Goal: Task Accomplishment & Management: Complete application form

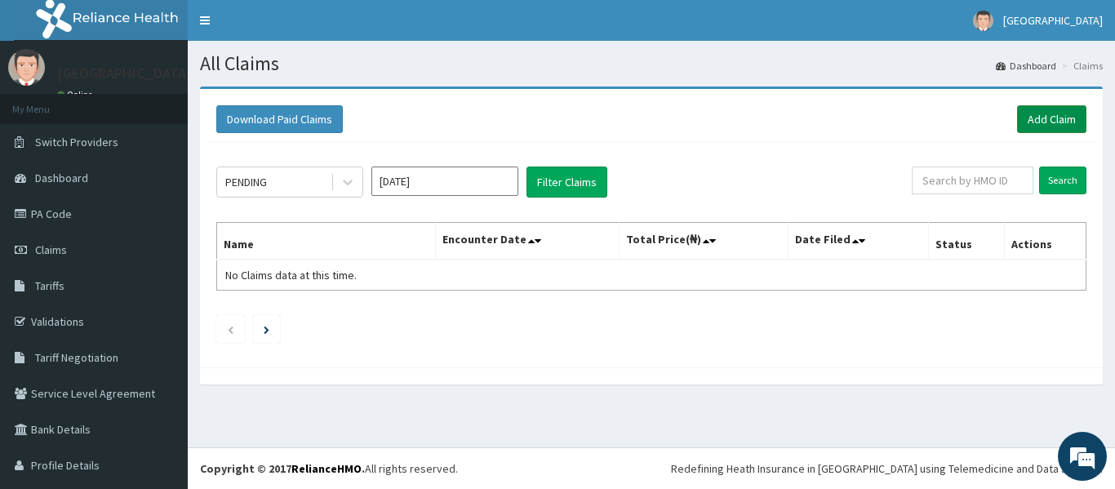
click at [1027, 113] on link "Add Claim" at bounding box center [1051, 119] width 69 height 28
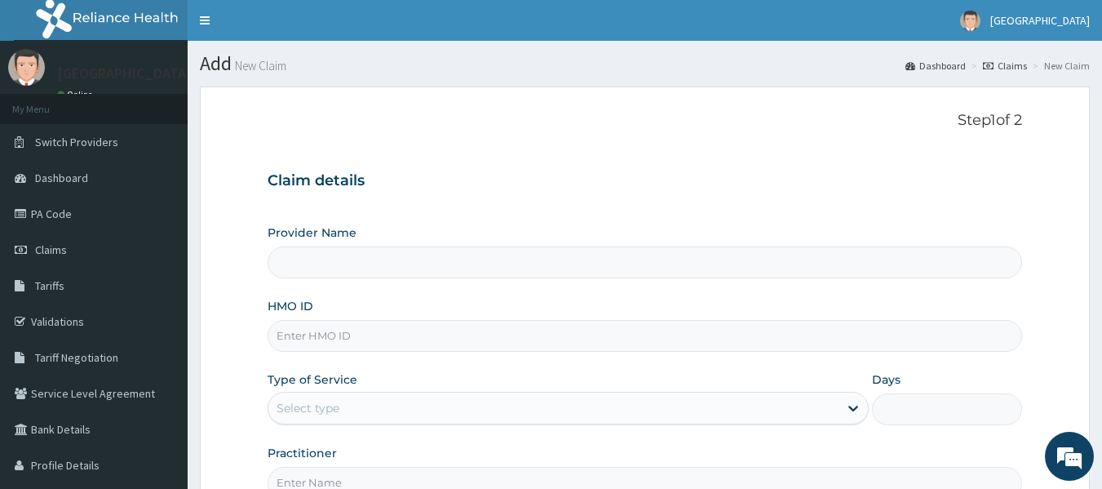
type input "[GEOGRAPHIC_DATA]"
click at [836, 337] on input "HMO ID" at bounding box center [646, 336] width 756 height 32
type input "KNL/10252/D"
click at [858, 410] on icon at bounding box center [853, 408] width 16 height 16
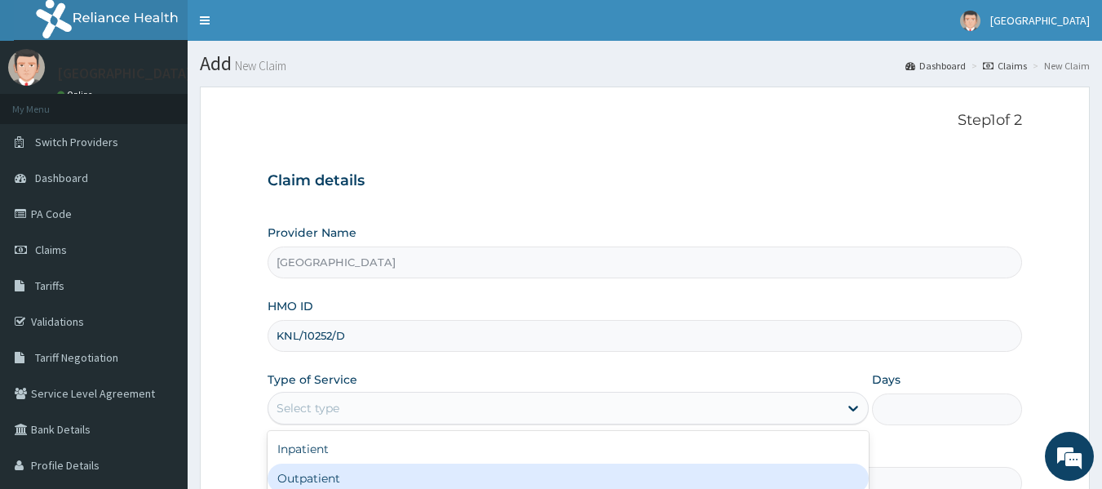
click at [670, 475] on div "Outpatient" at bounding box center [568, 477] width 601 height 29
type input "1"
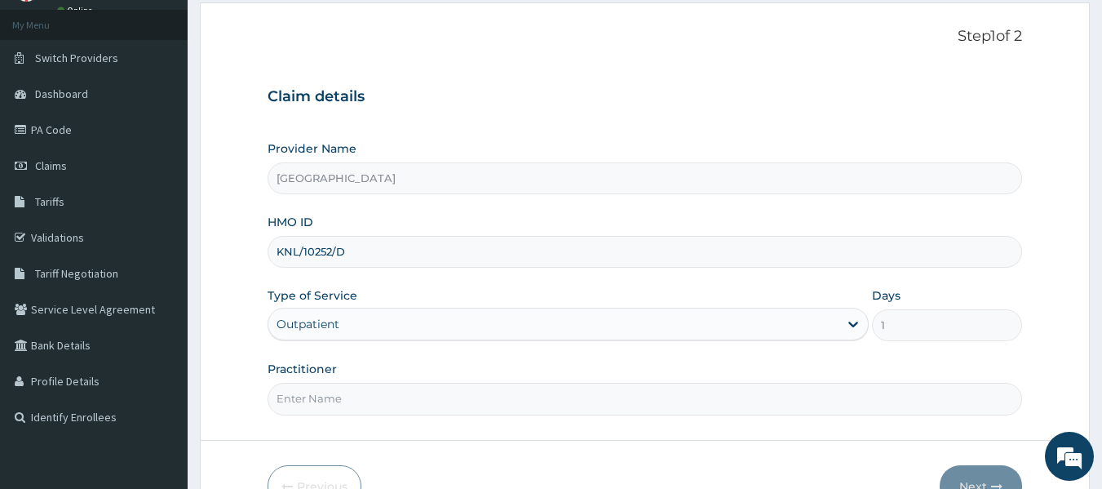
scroll to position [98, 0]
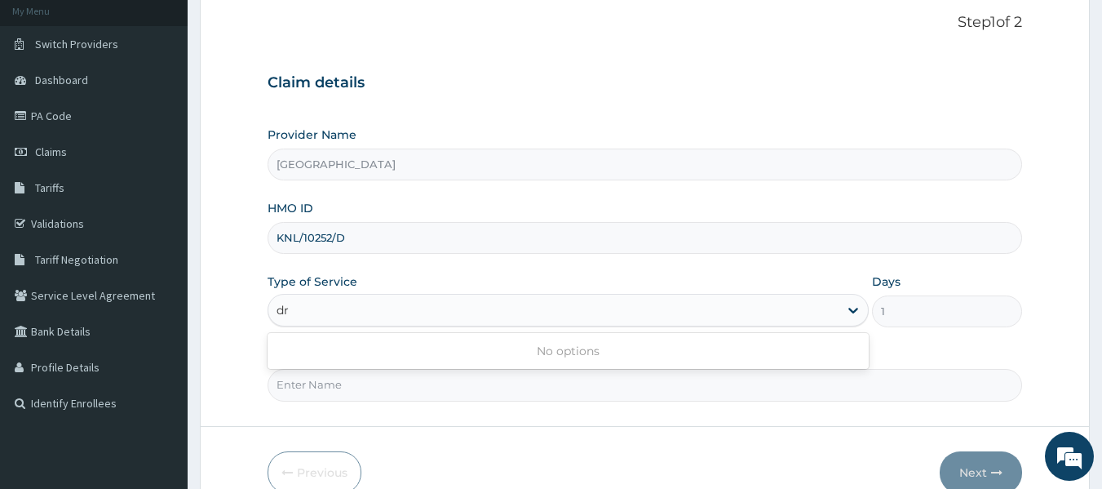
type input "d"
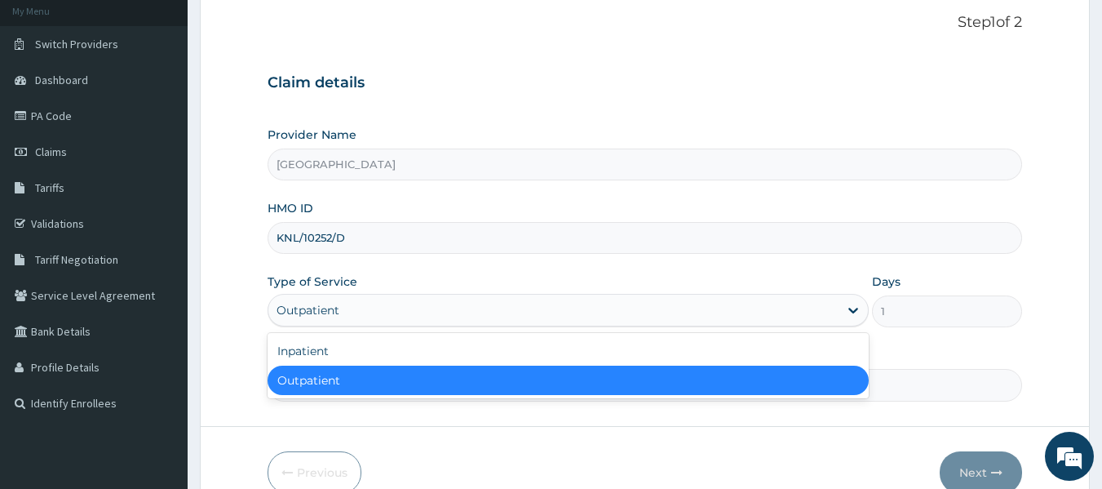
click at [765, 381] on div "Outpatient" at bounding box center [568, 380] width 601 height 29
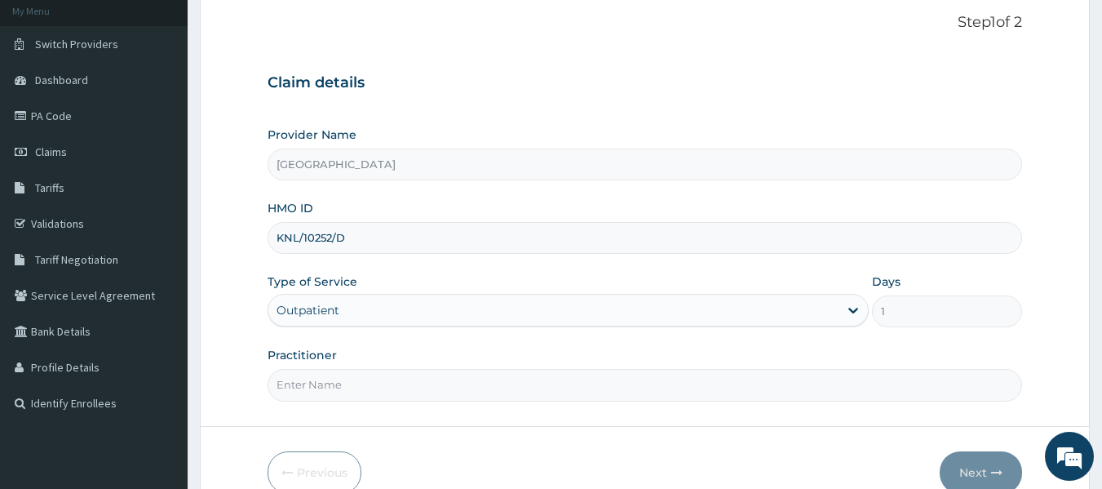
click at [769, 384] on input "Practitioner" at bounding box center [646, 385] width 756 height 32
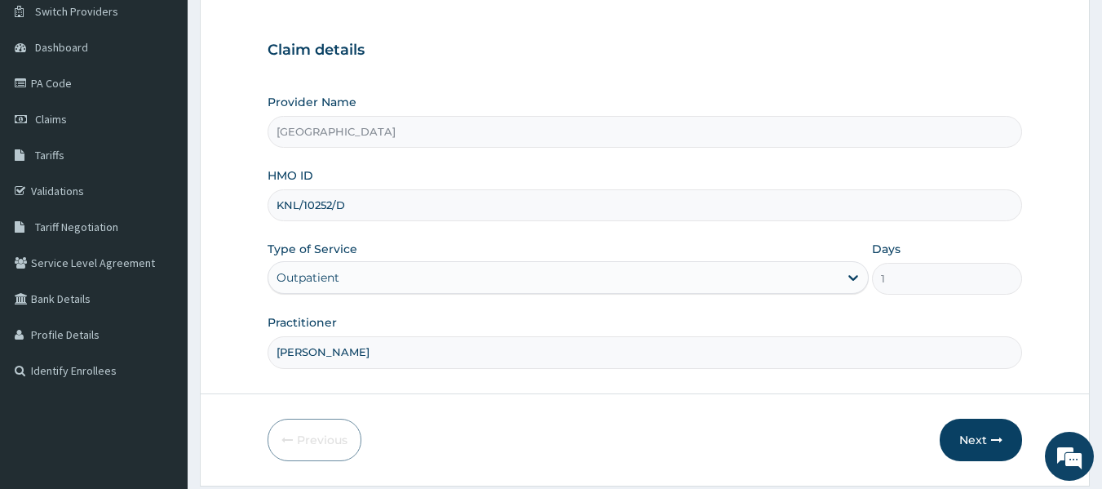
scroll to position [163, 0]
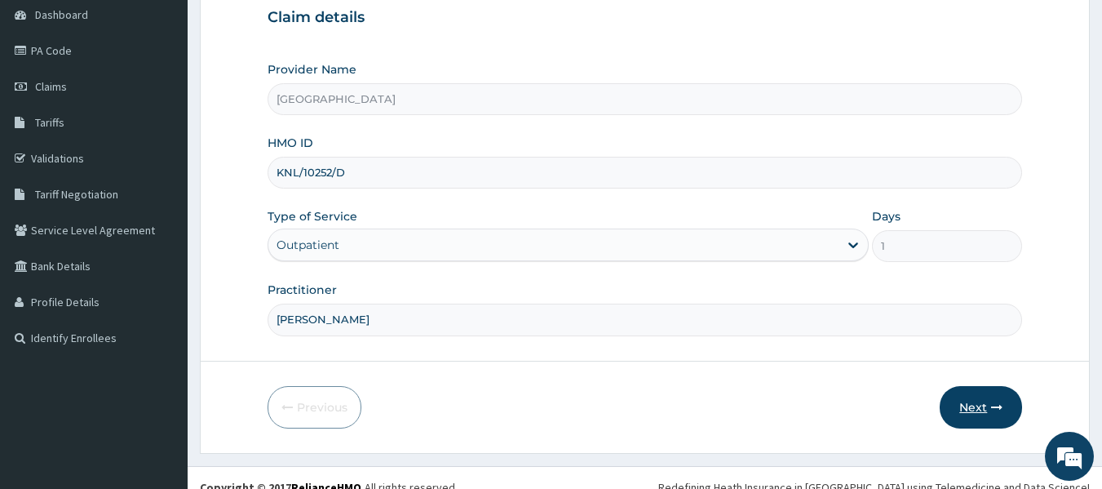
type input "dr tejuosho"
click at [995, 414] on button "Next" at bounding box center [981, 407] width 82 height 42
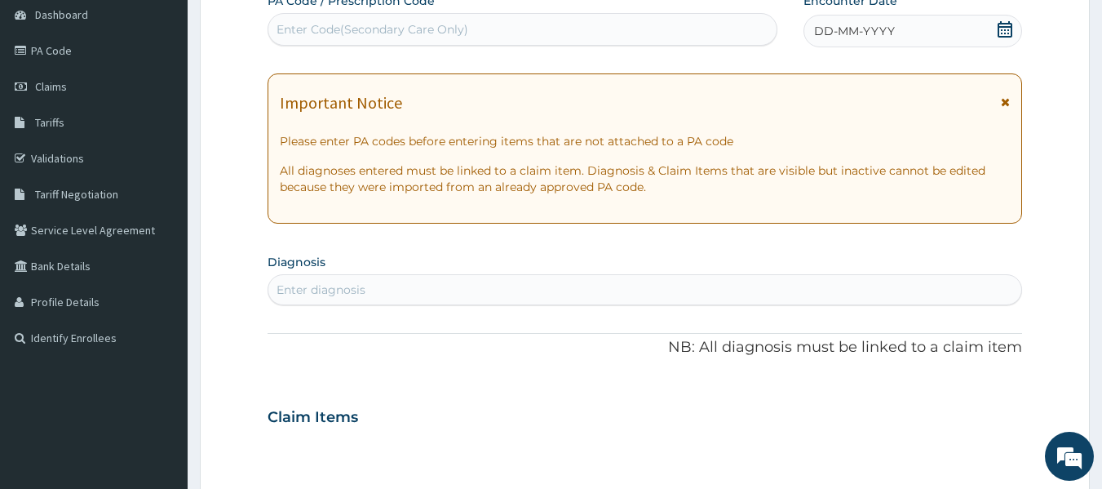
click at [966, 280] on div "Enter diagnosis" at bounding box center [645, 290] width 754 height 26
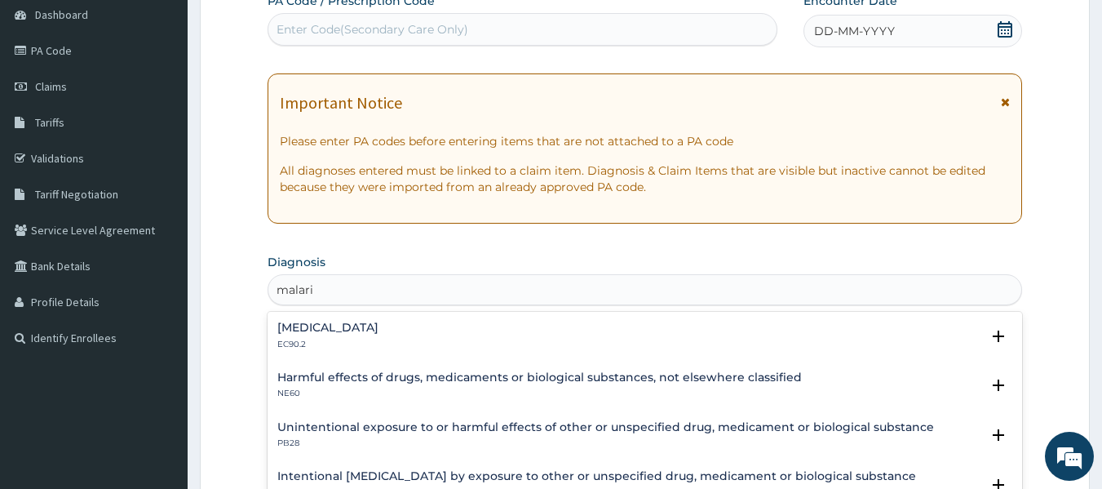
type input "malaria"
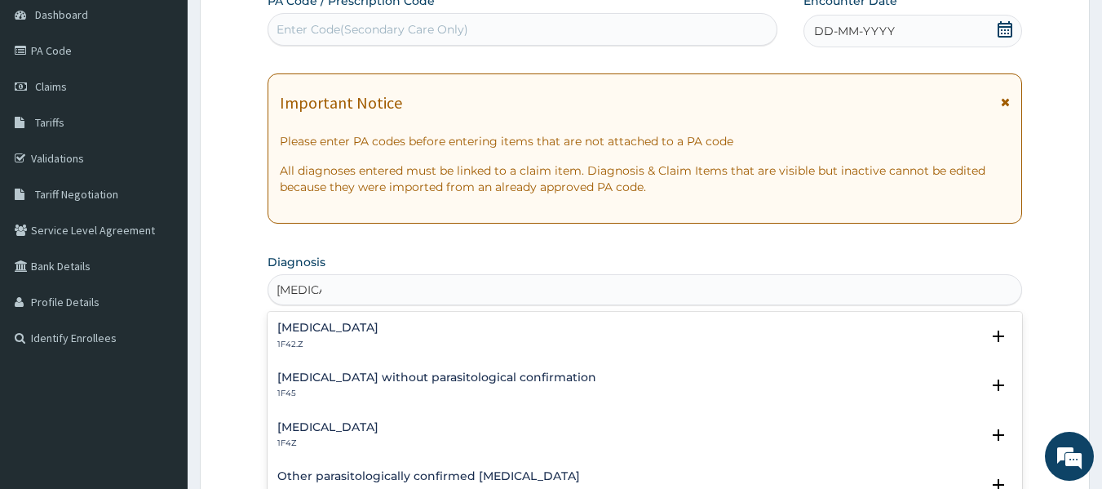
click at [379, 433] on h4 "Malaria, unspecified" at bounding box center [327, 427] width 101 height 12
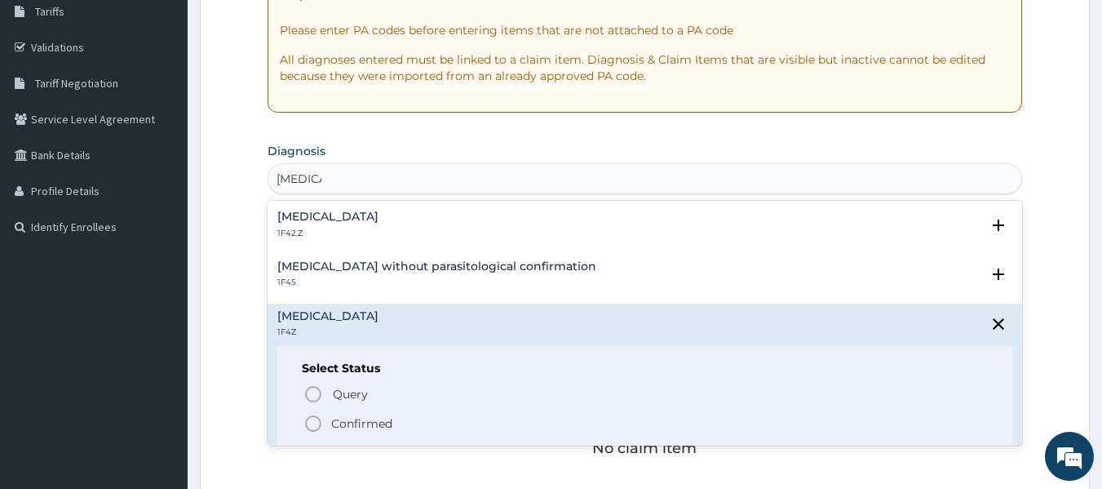
scroll to position [294, 0]
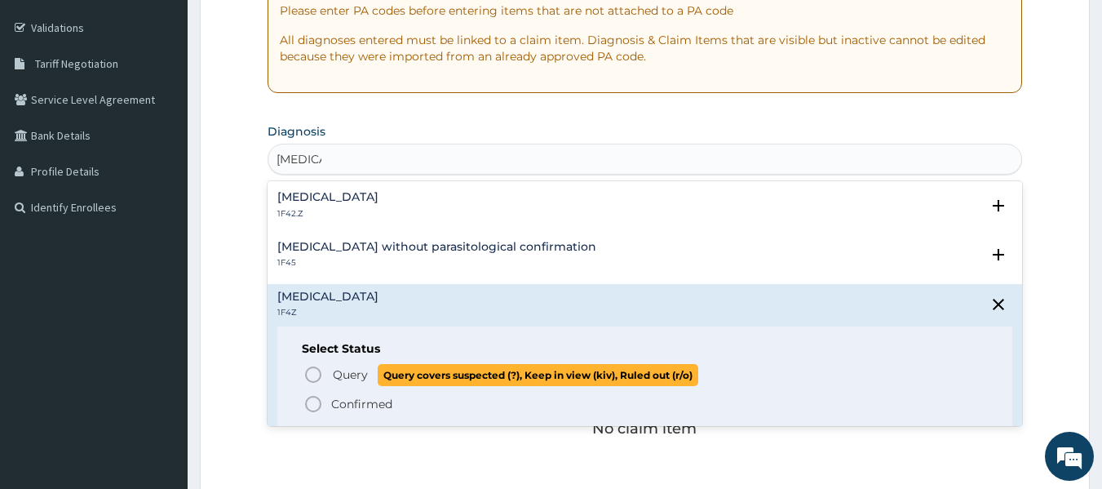
click at [308, 377] on icon "status option query" at bounding box center [314, 375] width 20 height 20
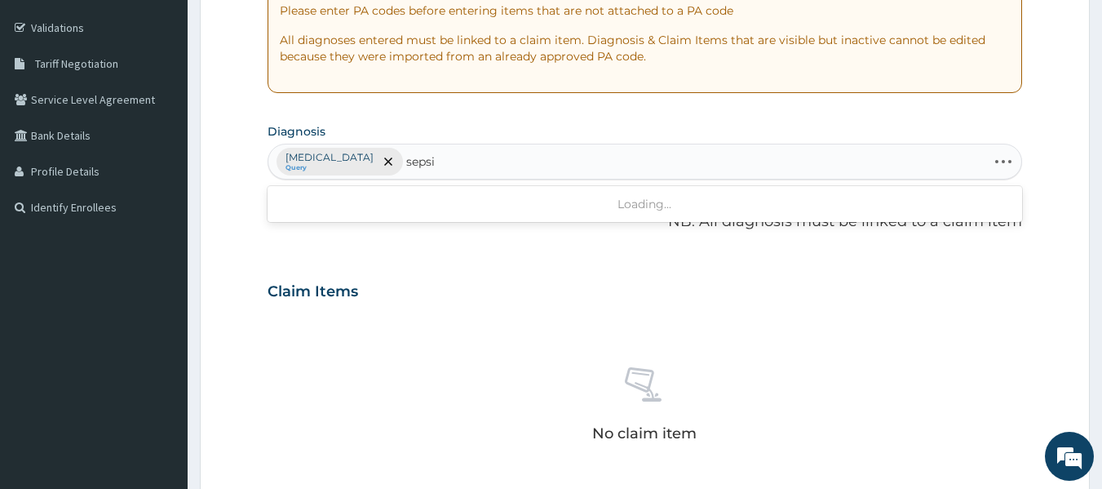
type input "sepsis"
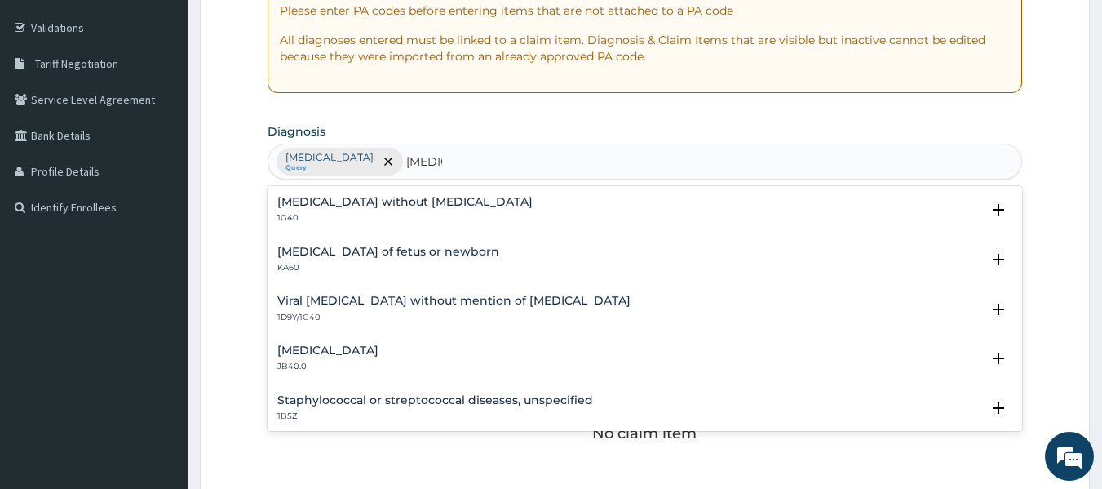
click at [308, 377] on div "Puerperal sepsis JB40.0 Select Status Query Query covers suspected (?), Keep in…" at bounding box center [645, 362] width 736 height 37
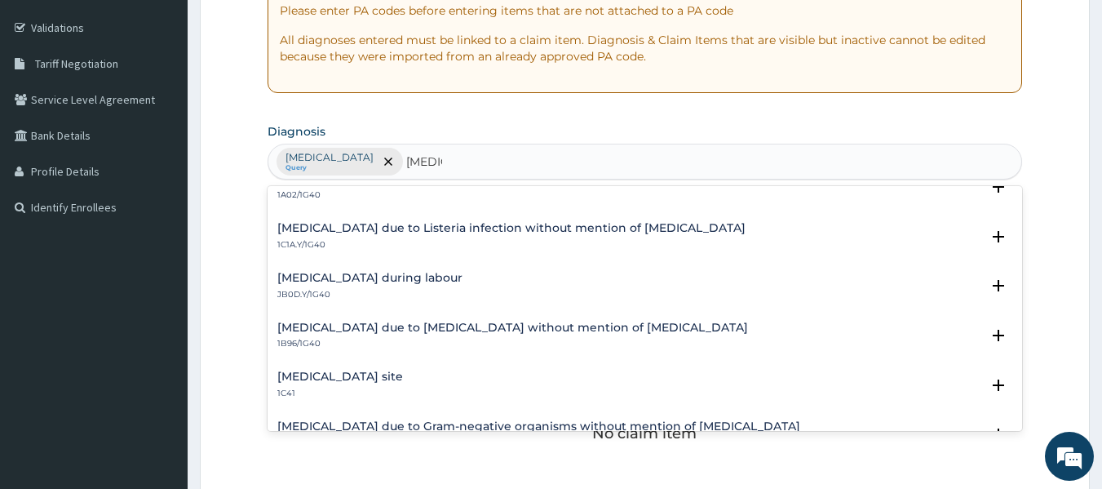
scroll to position [402, 0]
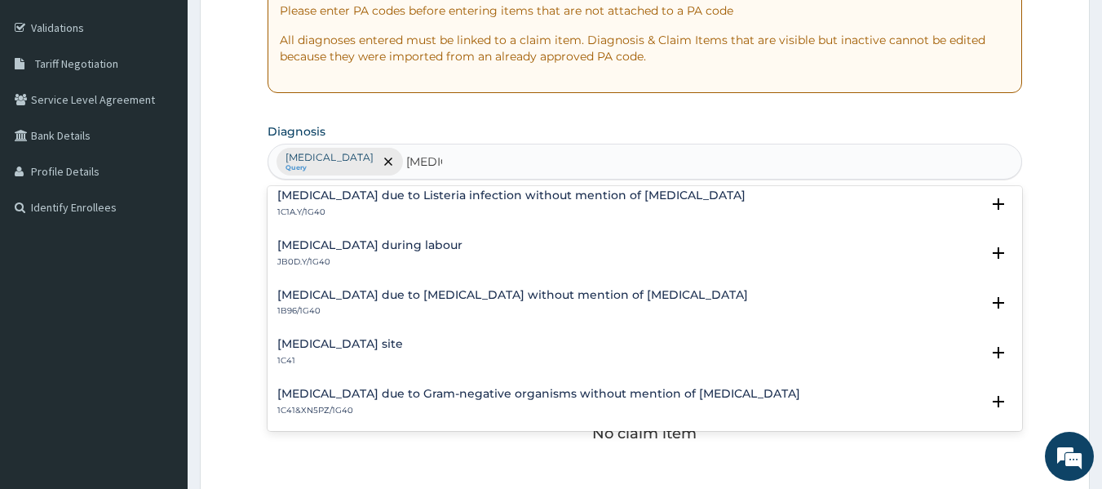
click at [403, 338] on h4 "Bacterial infection of unspecified site" at bounding box center [340, 344] width 126 height 12
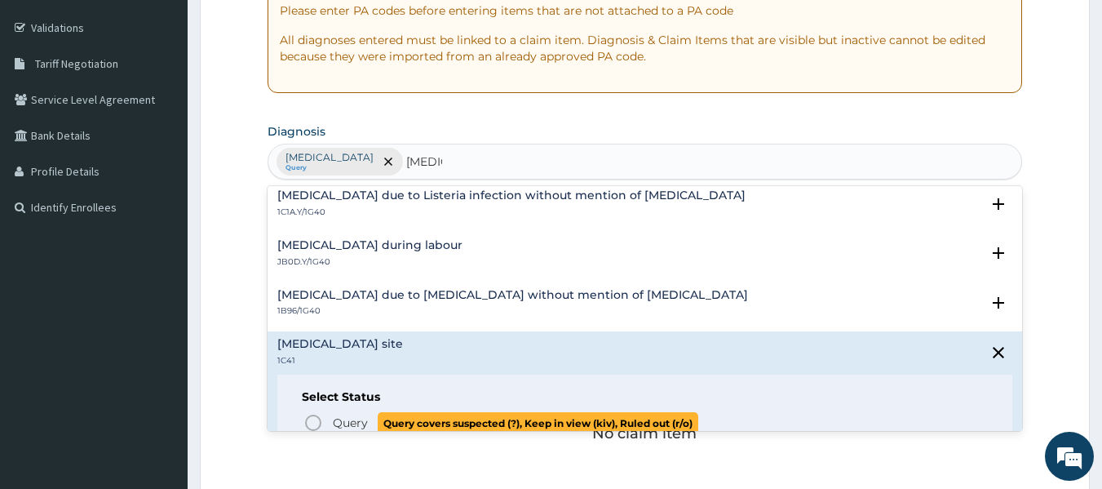
click at [309, 425] on icon "status option query" at bounding box center [314, 423] width 20 height 20
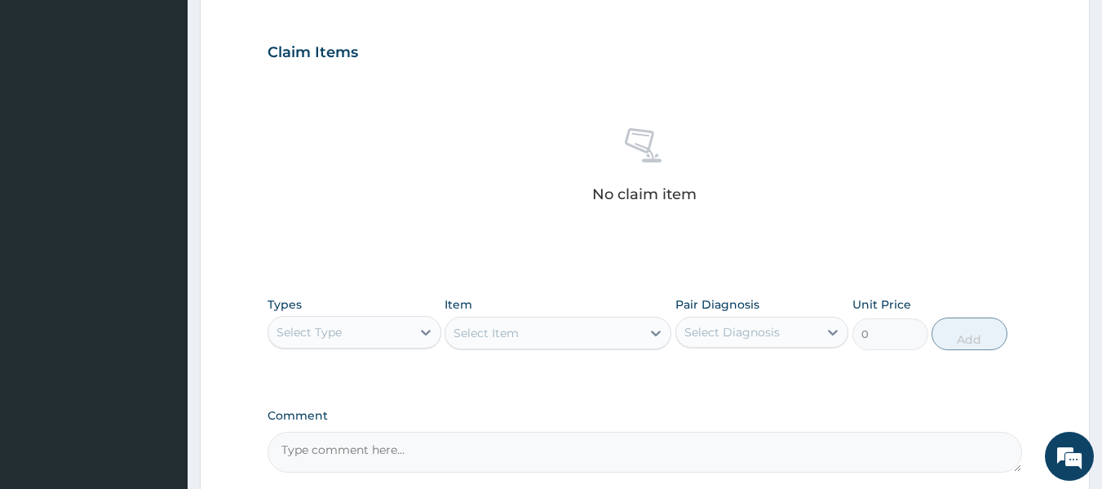
scroll to position [620, 0]
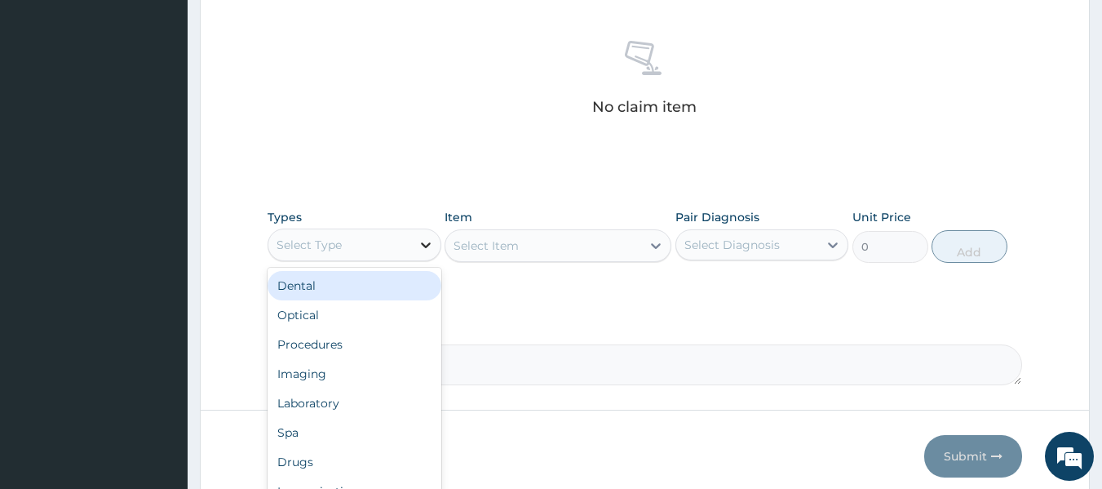
click at [418, 244] on icon at bounding box center [426, 245] width 16 height 16
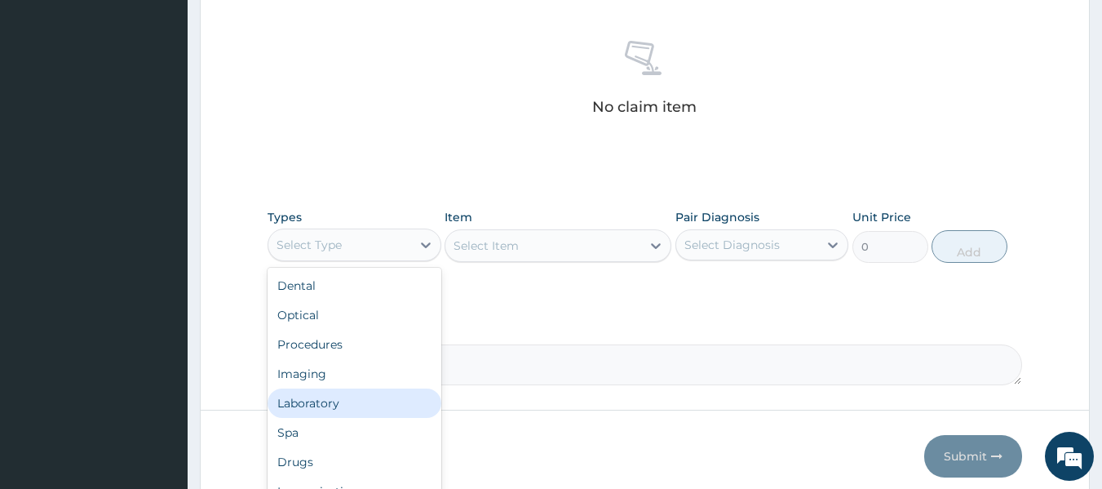
click at [346, 399] on div "Laboratory" at bounding box center [355, 402] width 174 height 29
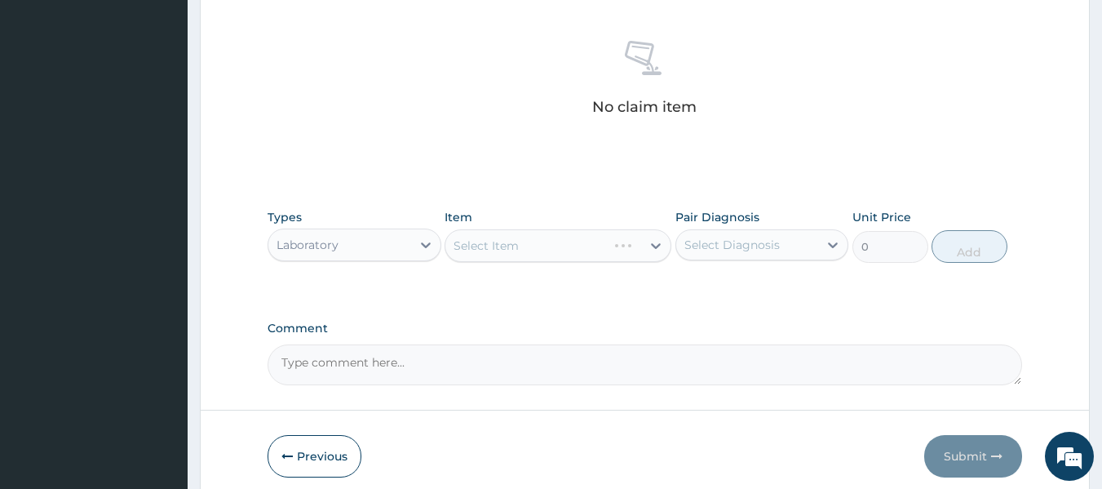
drag, startPoint x: 495, startPoint y: 305, endPoint x: 613, endPoint y: 245, distance: 132.8
click at [653, 242] on div "Select Item" at bounding box center [558, 245] width 227 height 33
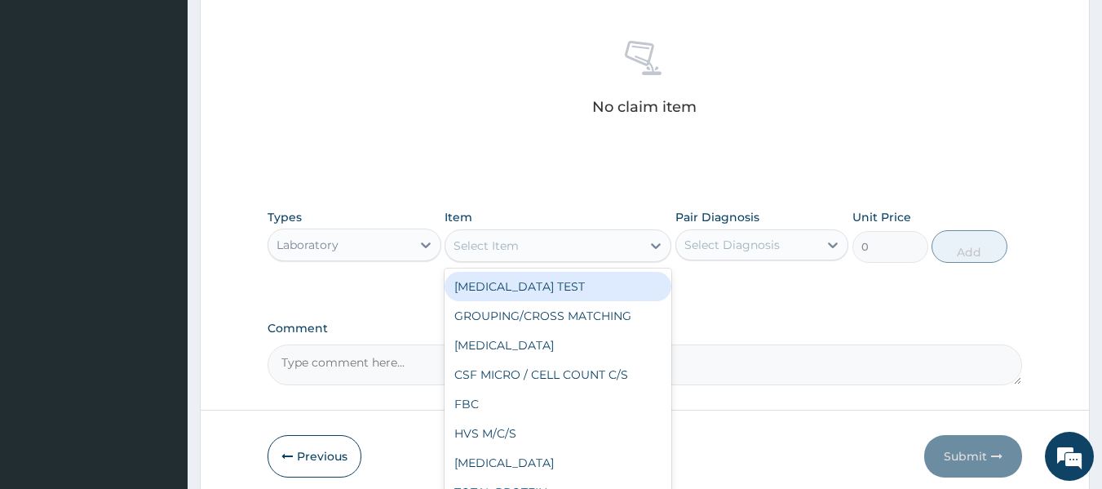
click at [653, 242] on icon at bounding box center [656, 245] width 16 height 16
type input "mp"
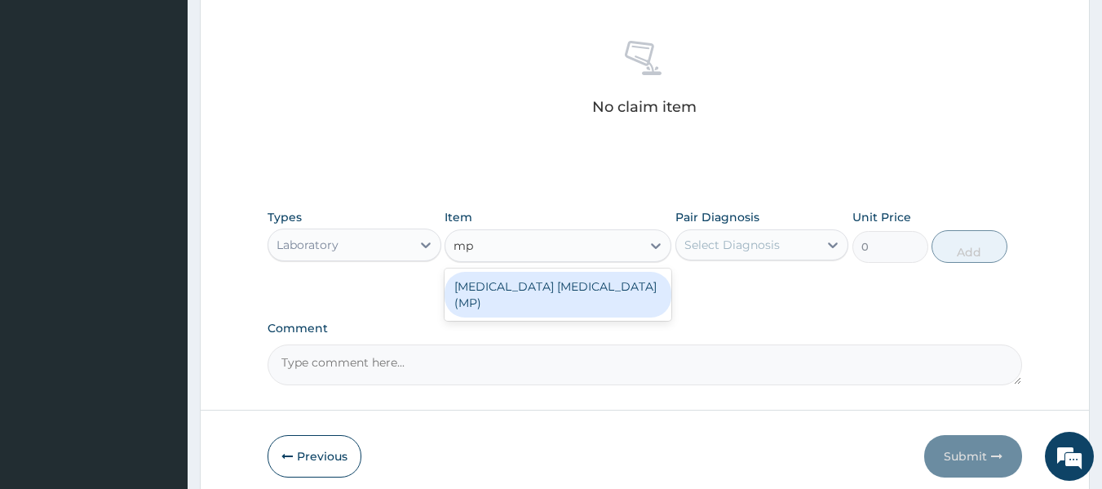
click at [606, 286] on div "MALARIA PARASITE (MP)" at bounding box center [558, 295] width 227 height 46
type input "1000"
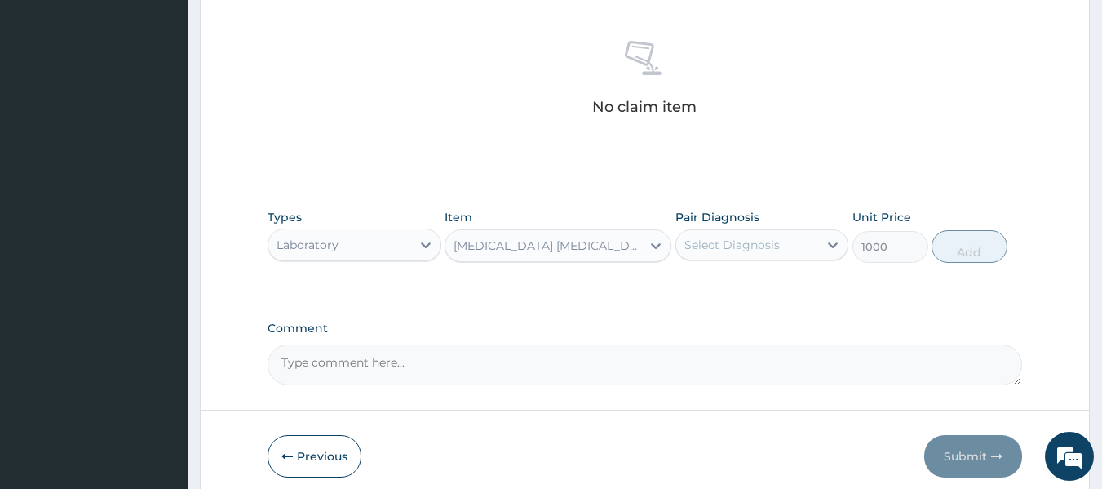
click at [804, 246] on div "Select Diagnosis" at bounding box center [747, 245] width 143 height 26
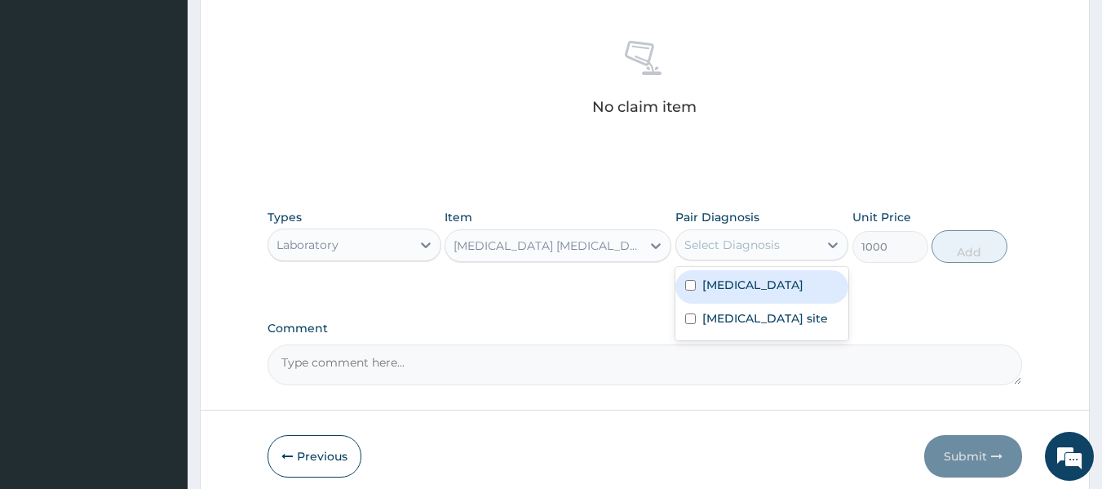
click at [784, 285] on label "Malaria, unspecified" at bounding box center [753, 285] width 101 height 16
checkbox input "true"
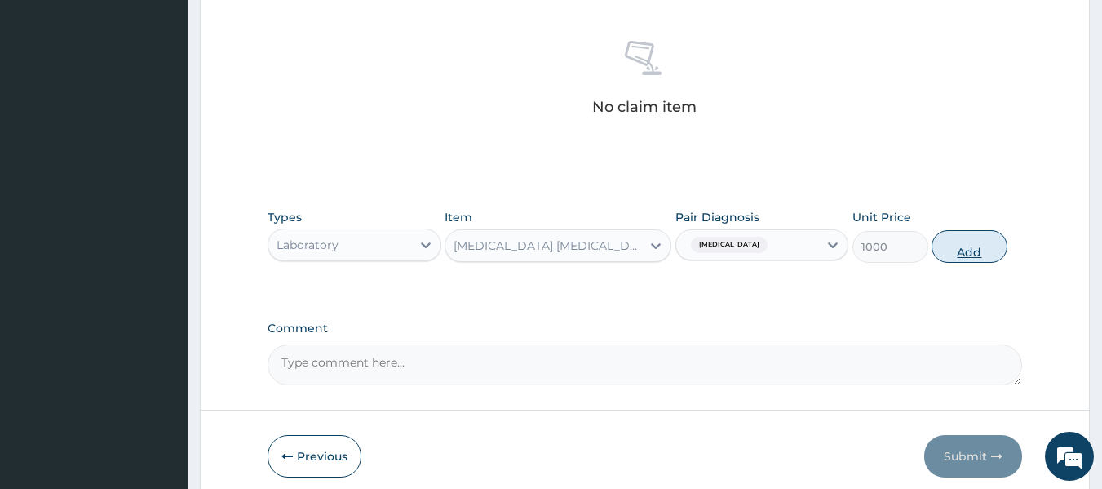
click at [974, 245] on button "Add" at bounding box center [970, 246] width 76 height 33
type input "0"
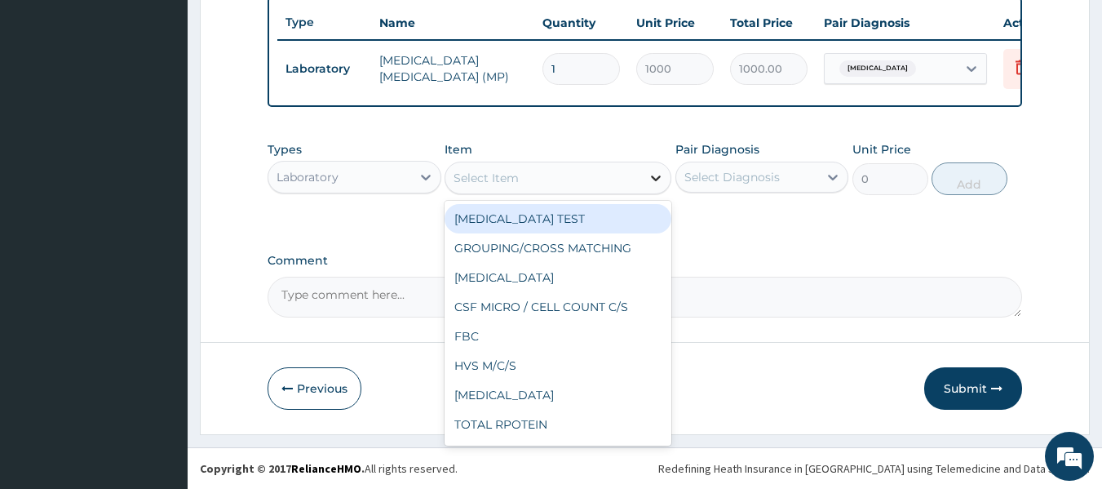
click at [649, 184] on icon at bounding box center [656, 178] width 16 height 16
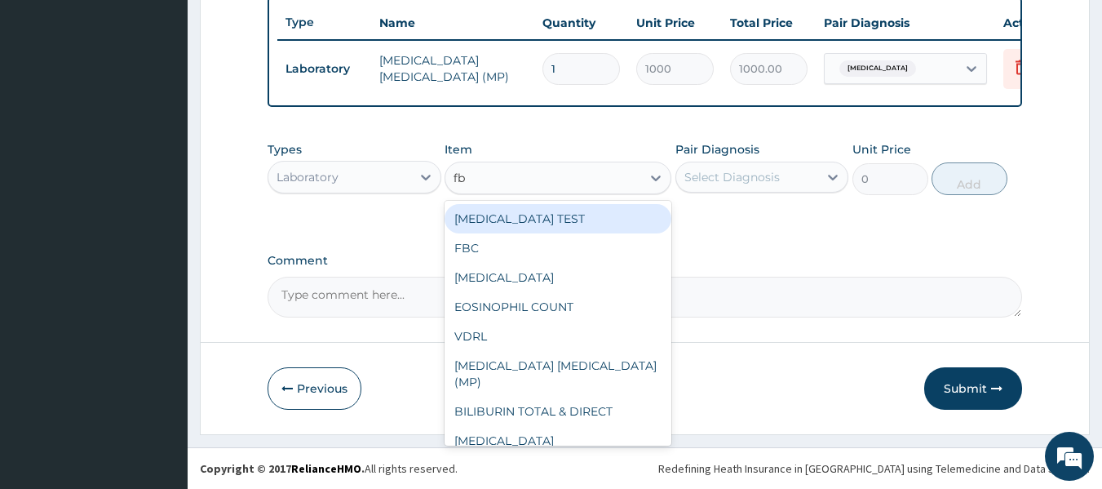
type input "fbc"
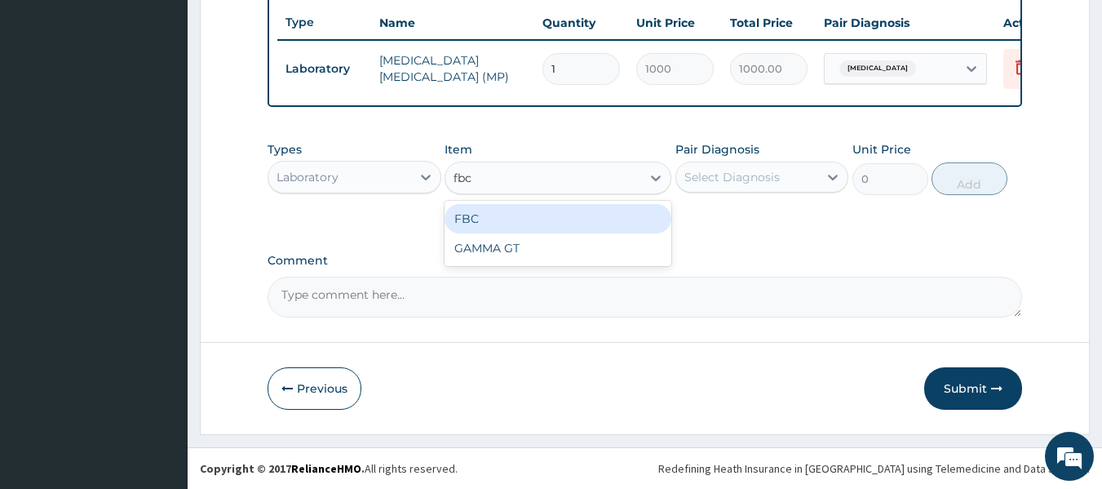
click at [587, 226] on div "FBC" at bounding box center [558, 218] width 227 height 29
type input "5000"
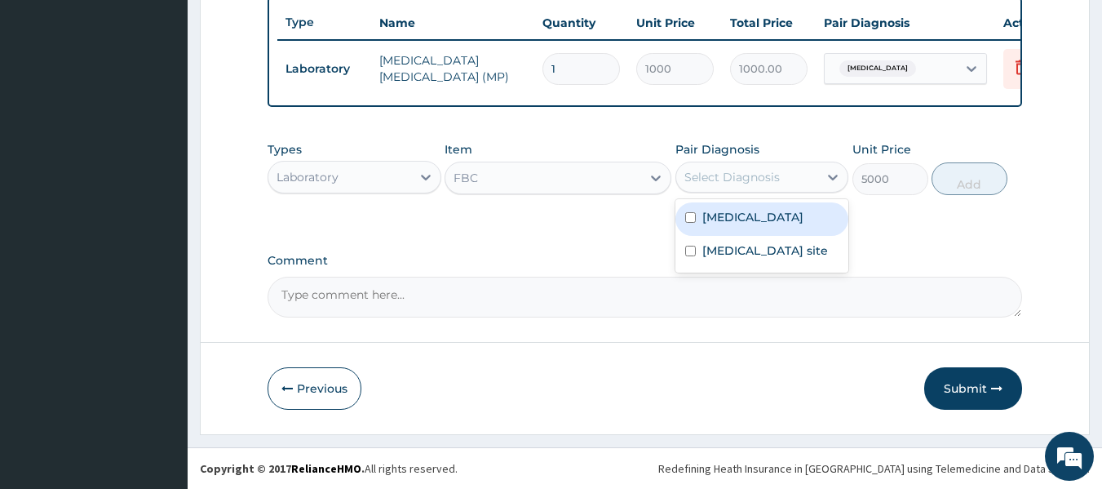
click at [767, 173] on div "Select Diagnosis" at bounding box center [732, 177] width 95 height 16
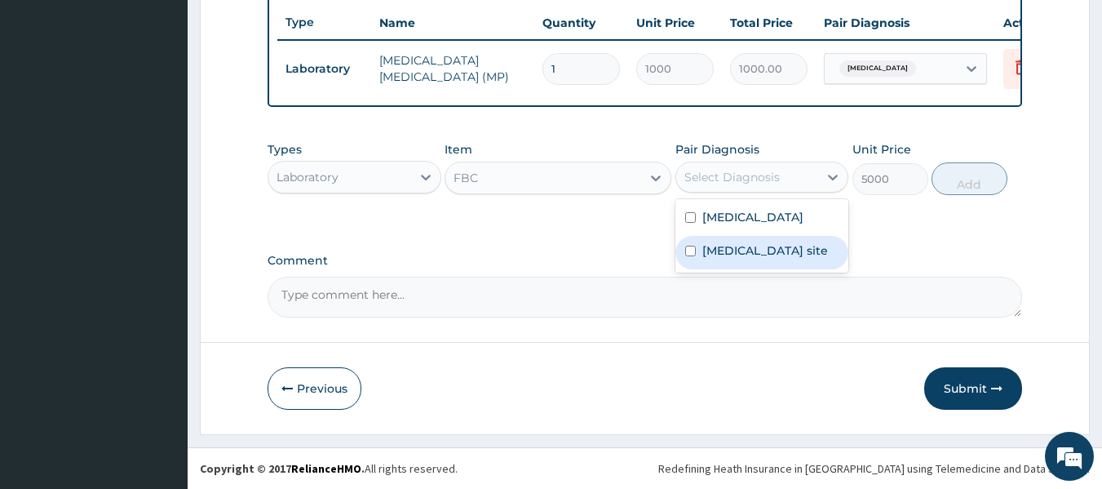
click at [735, 255] on label "Bacterial infection of unspecified site" at bounding box center [766, 250] width 126 height 16
checkbox input "true"
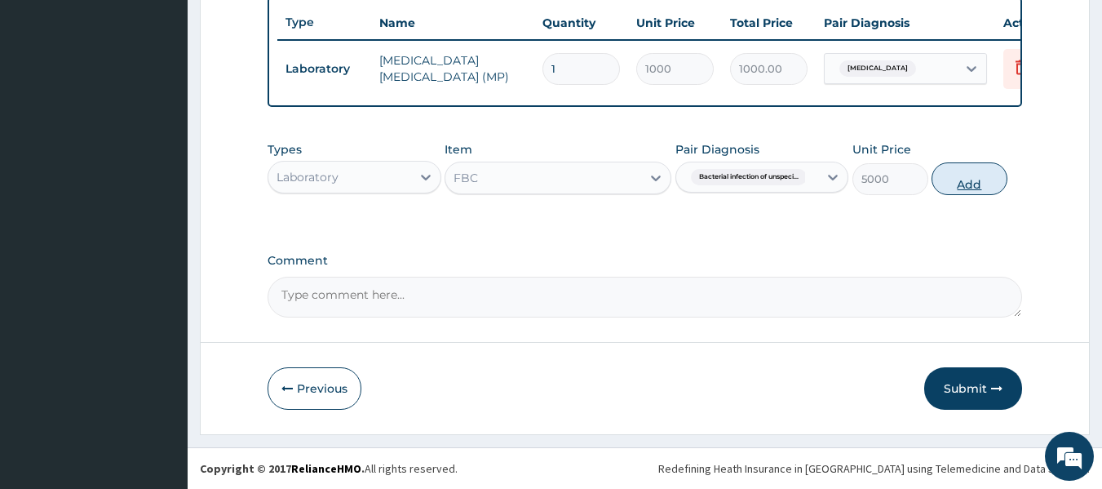
click at [973, 188] on button "Add" at bounding box center [970, 178] width 76 height 33
type input "0"
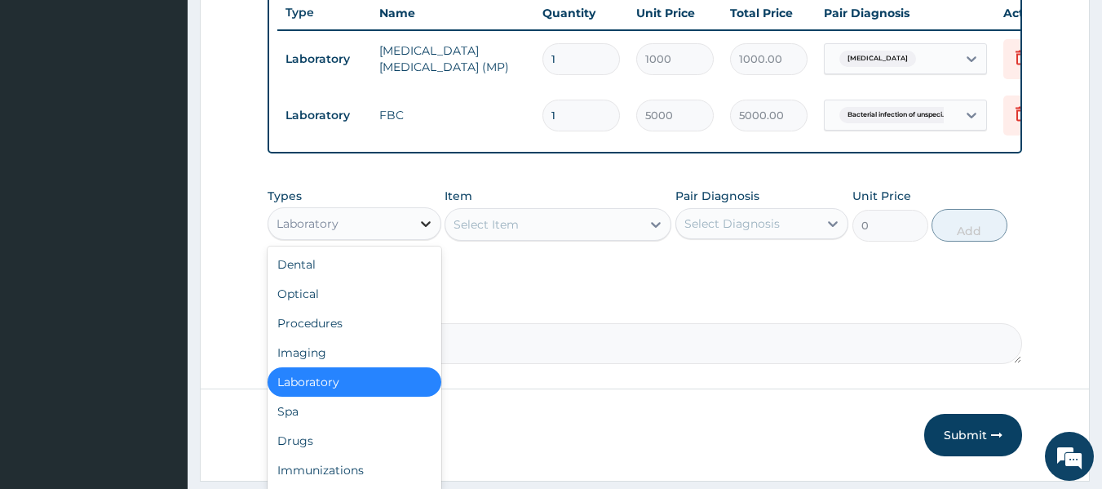
click at [424, 232] on icon at bounding box center [426, 223] width 16 height 16
click at [298, 445] on div "Drugs" at bounding box center [355, 440] width 174 height 29
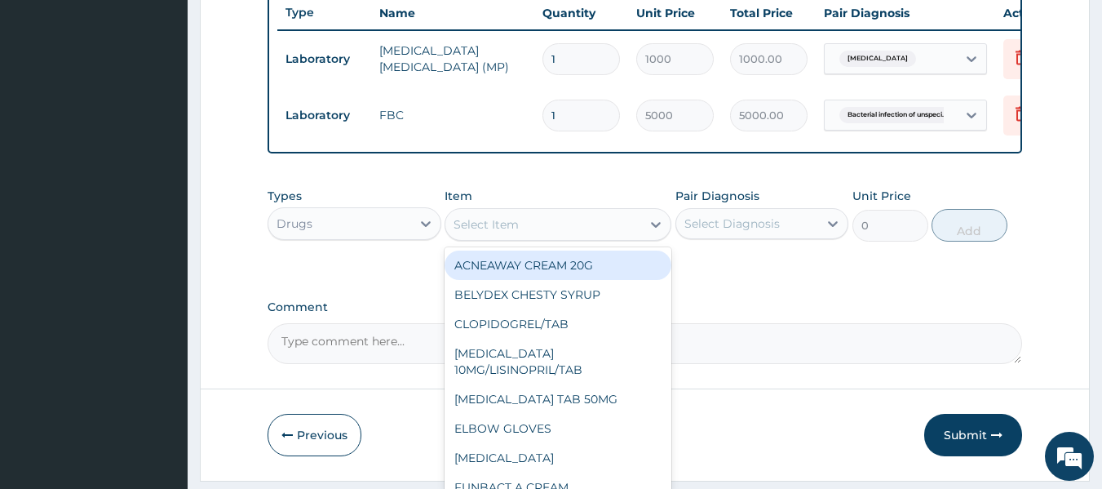
click at [643, 227] on div at bounding box center [655, 224] width 29 height 29
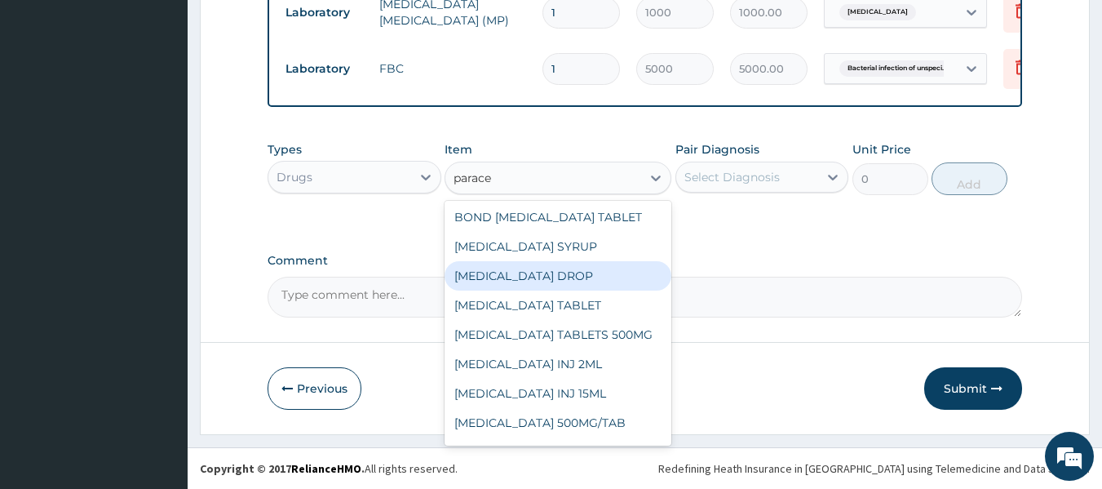
scroll to position [20, 0]
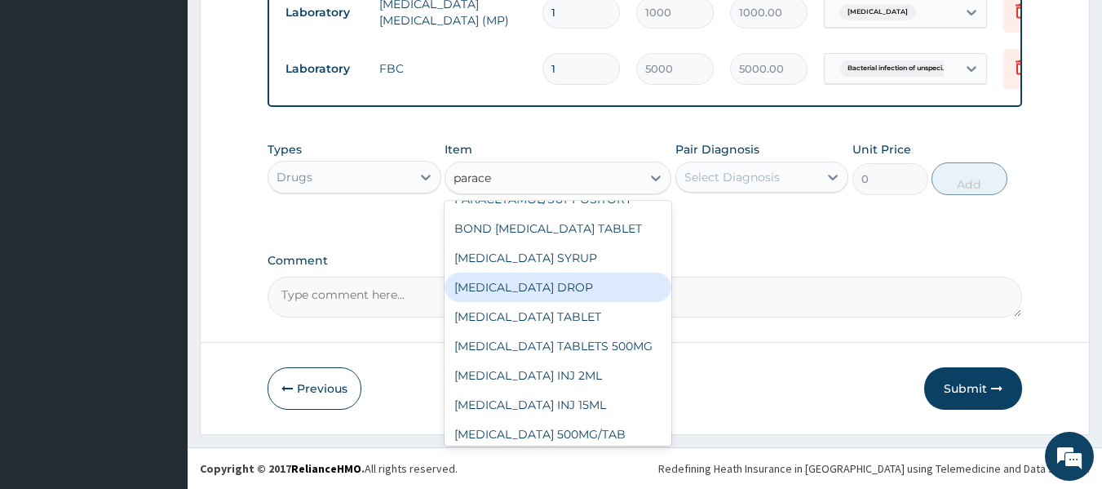
type input "parace"
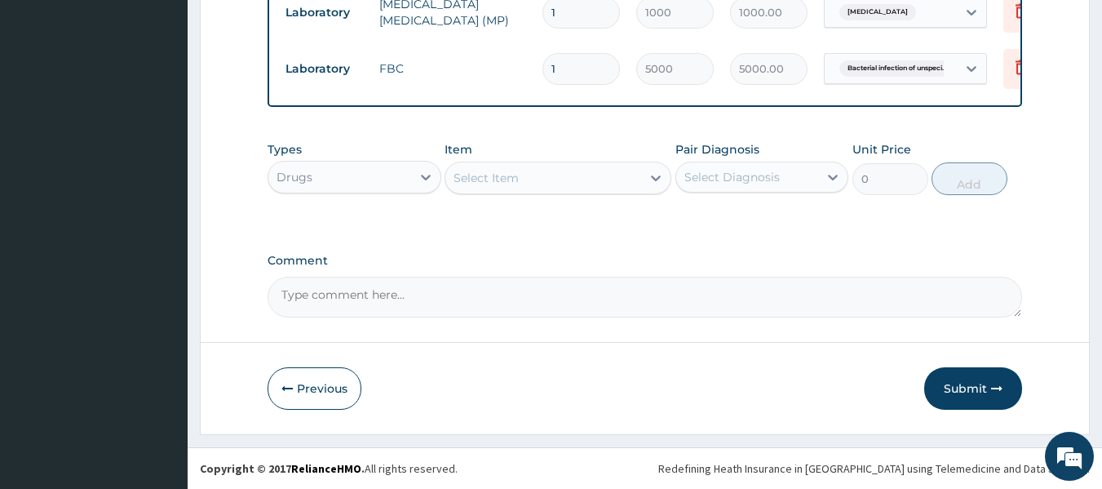
click at [560, 184] on div "Select Item" at bounding box center [544, 178] width 196 height 26
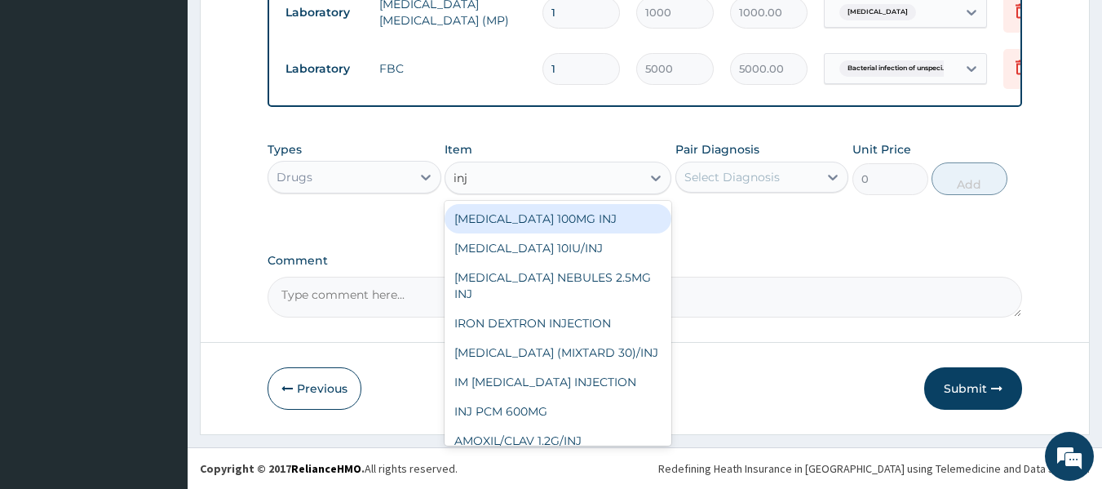
type input "inj p"
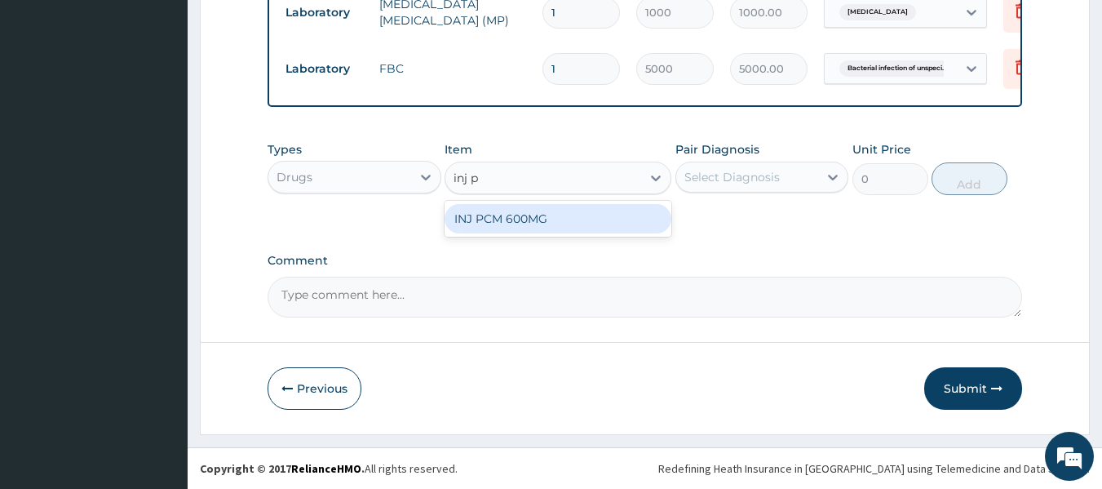
click at [561, 220] on div "INJ PCM 600MG" at bounding box center [558, 218] width 227 height 29
type input "500"
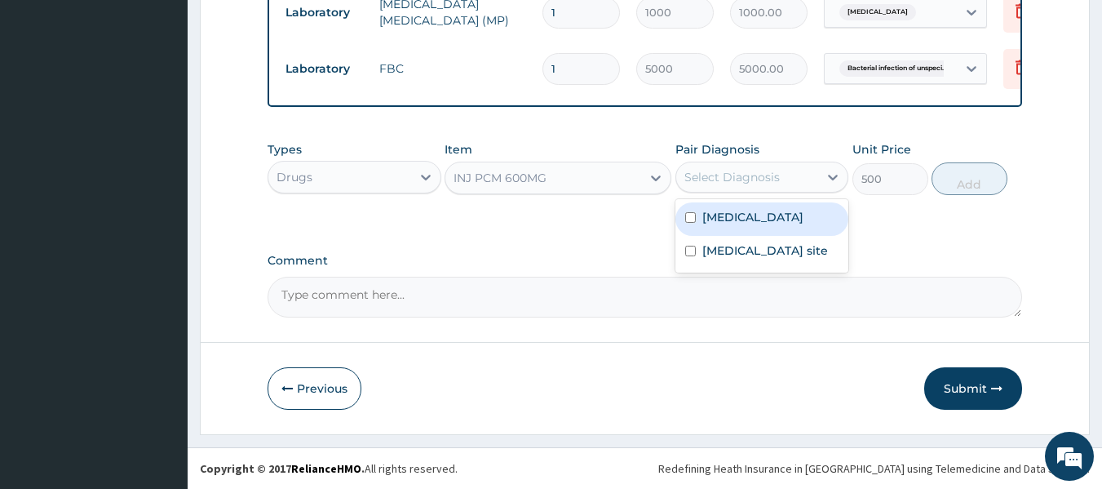
click at [804, 175] on div "Select Diagnosis" at bounding box center [747, 177] width 143 height 26
click at [799, 211] on label "Malaria, unspecified" at bounding box center [753, 217] width 101 height 16
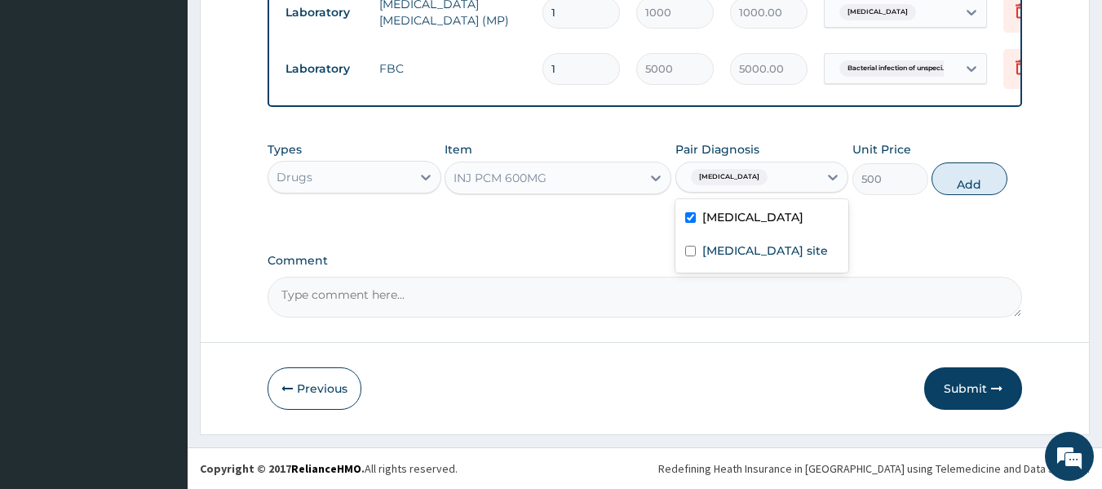
click at [700, 218] on div "Malaria, unspecified" at bounding box center [763, 218] width 174 height 33
checkbox input "false"
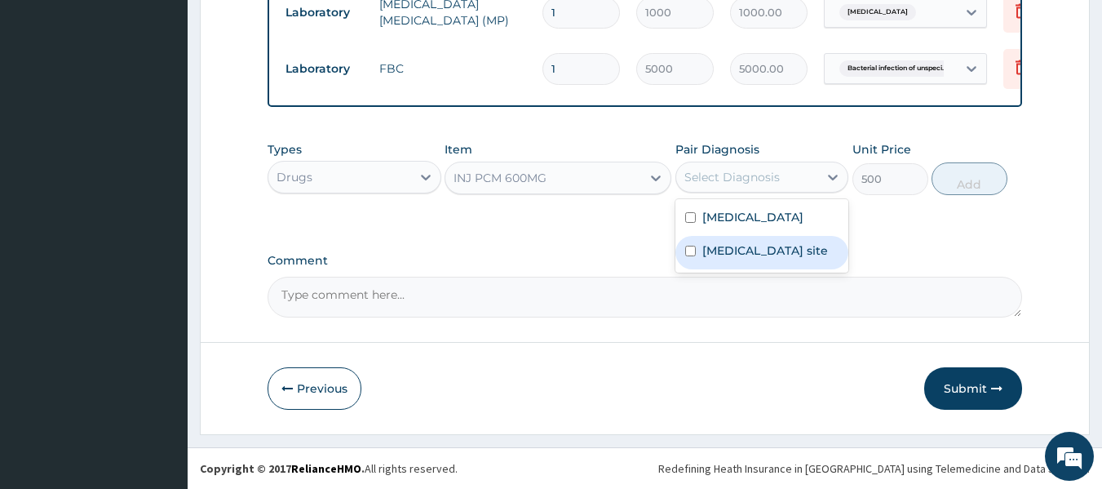
click at [701, 255] on div "Bacterial infection of unspecified site" at bounding box center [763, 252] width 174 height 33
checkbox input "true"
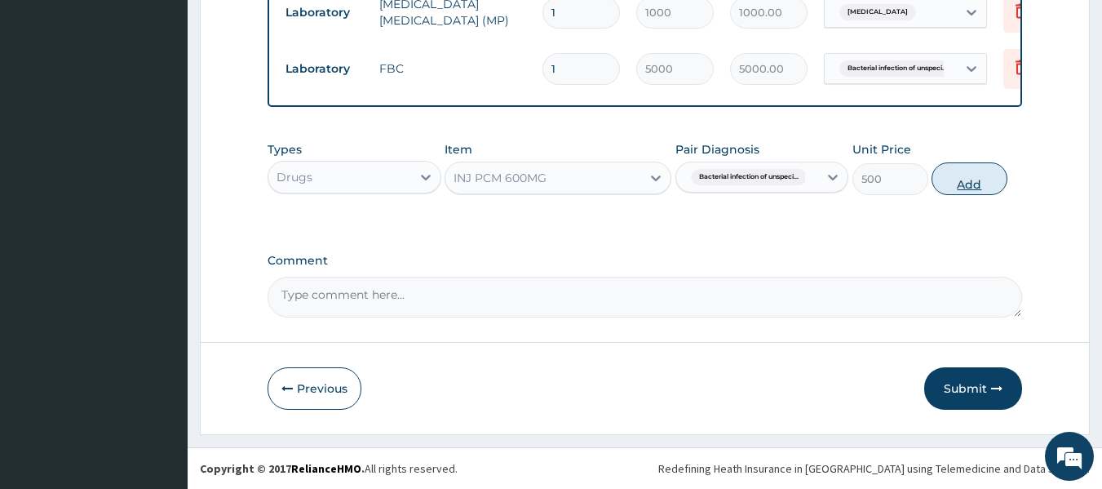
click at [950, 176] on button "Add" at bounding box center [970, 178] width 76 height 33
type input "0"
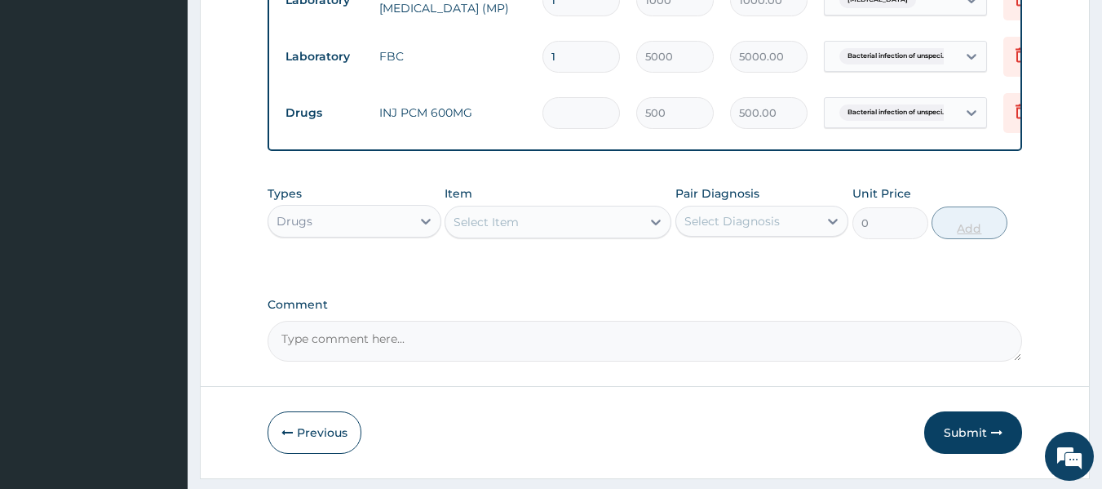
type input "0.00"
type input "4"
type input "2000.00"
type input "4"
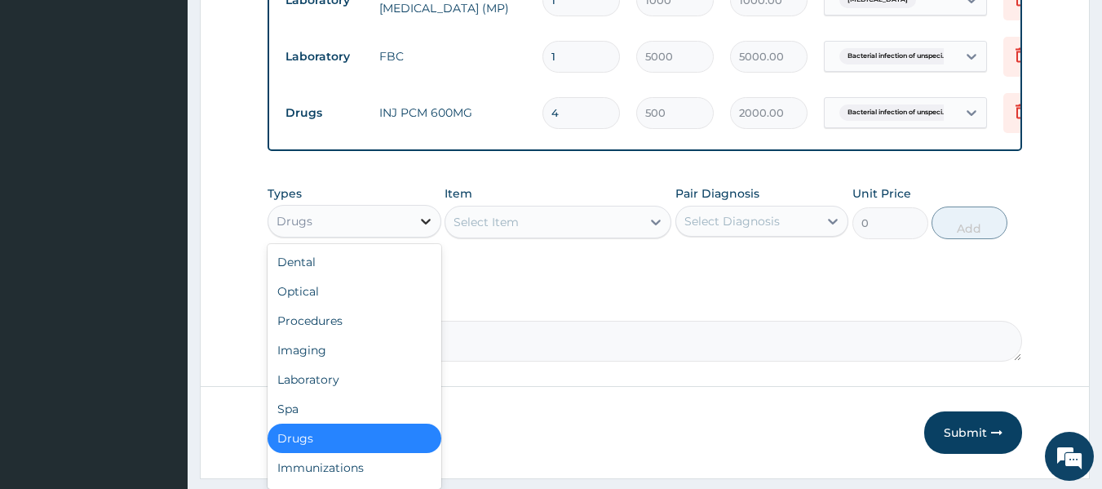
click at [424, 229] on icon at bounding box center [426, 221] width 16 height 16
click at [503, 230] on div "Select Item" at bounding box center [486, 222] width 65 height 16
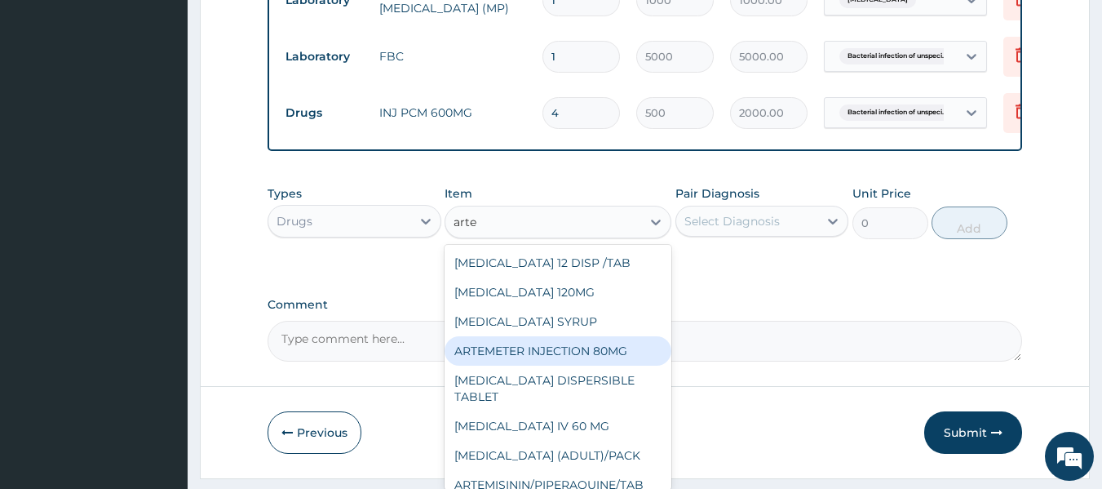
type input "art"
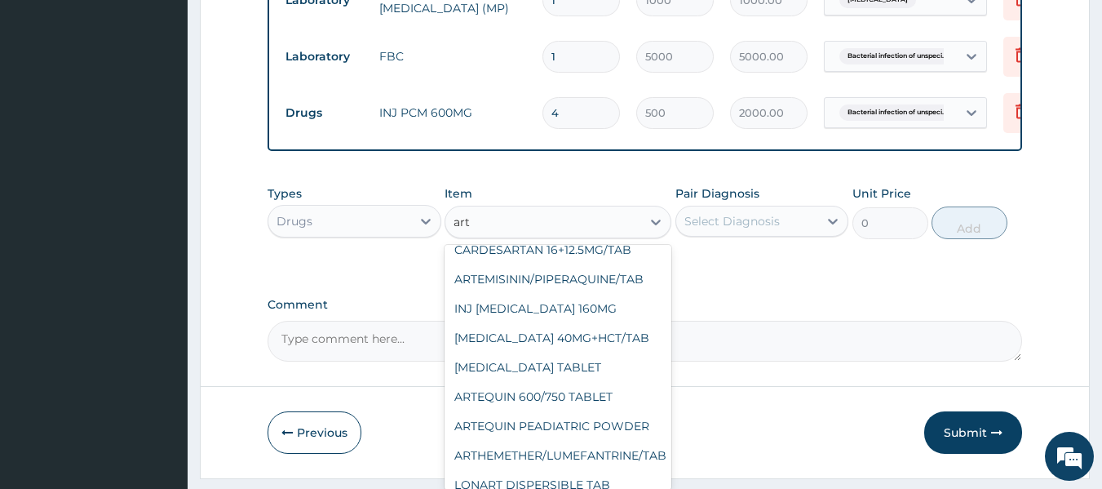
scroll to position [490, 0]
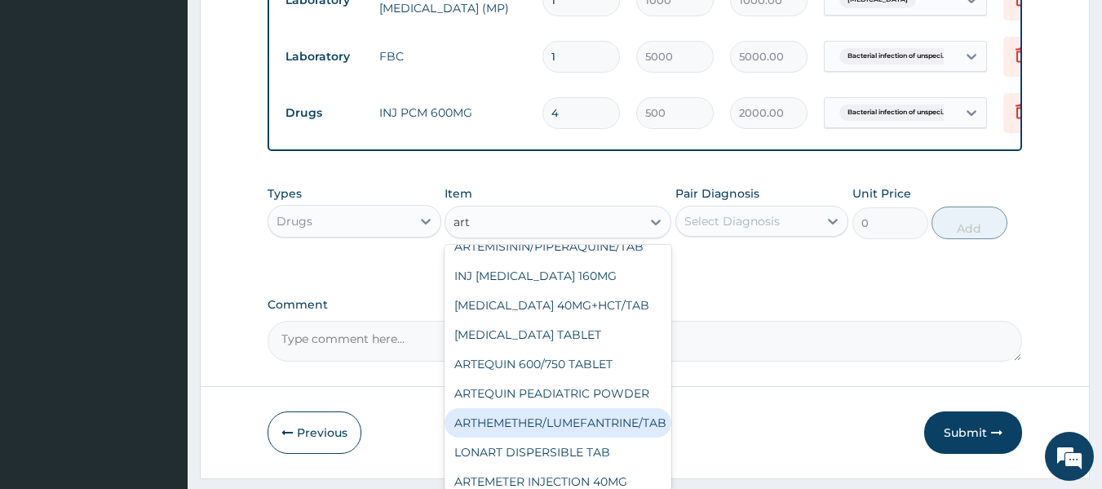
click at [629, 428] on div "ARTHEMETHER/LUMEFANTRINE/TAB" at bounding box center [558, 422] width 227 height 29
type input "100"
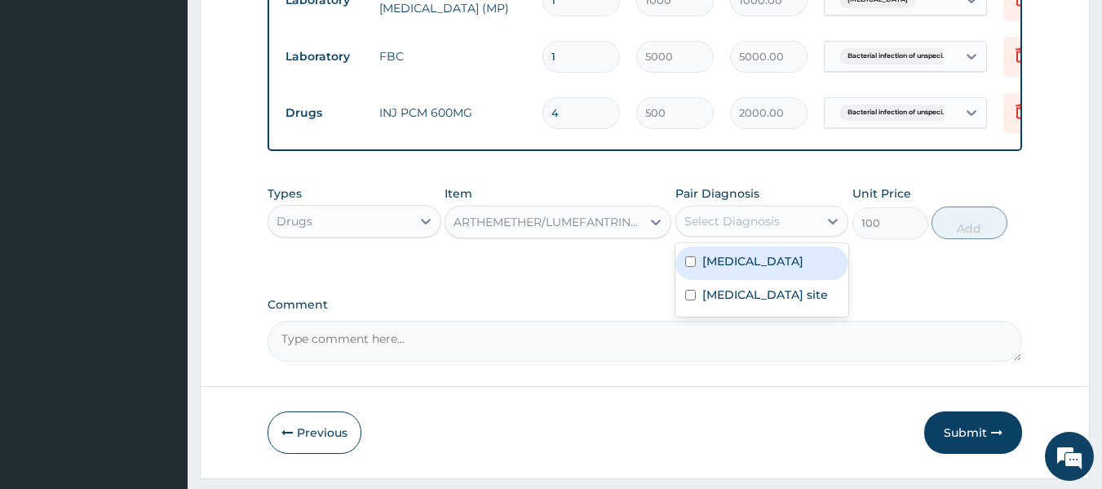
click at [809, 234] on div "Select Diagnosis" at bounding box center [747, 221] width 143 height 26
click at [778, 280] on div "Malaria, unspecified" at bounding box center [763, 262] width 174 height 33
checkbox input "true"
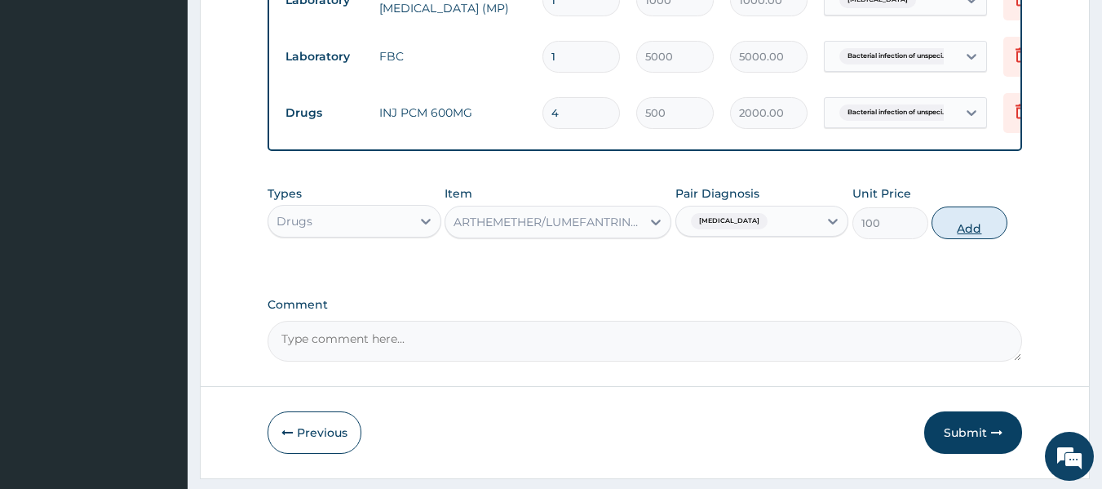
click at [975, 234] on button "Add" at bounding box center [970, 222] width 76 height 33
type input "0"
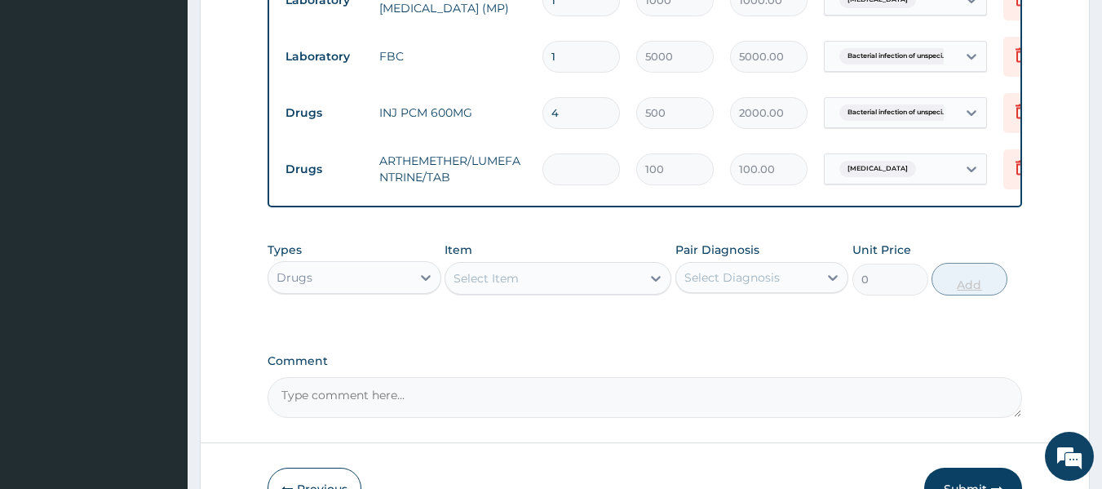
type input "0.00"
type input "2"
type input "200.00"
type input "24"
type input "2400.00"
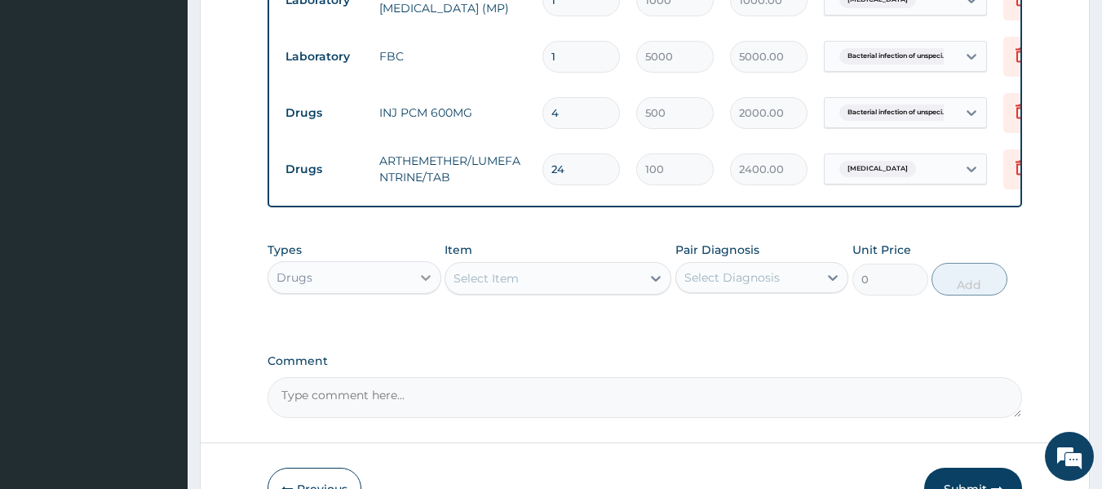
type input "24"
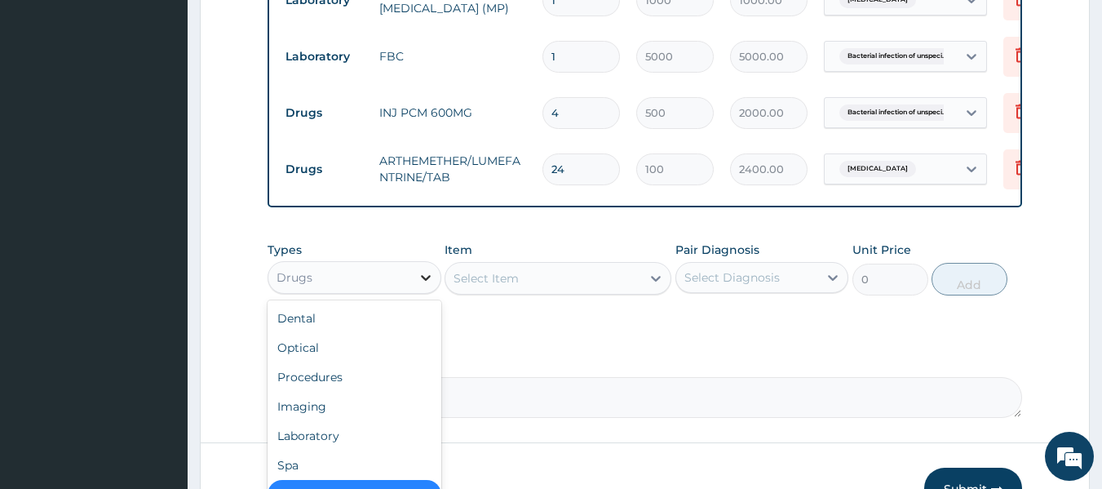
click at [428, 286] on icon at bounding box center [426, 277] width 16 height 16
click at [494, 280] on div "Select Item" at bounding box center [544, 278] width 196 height 26
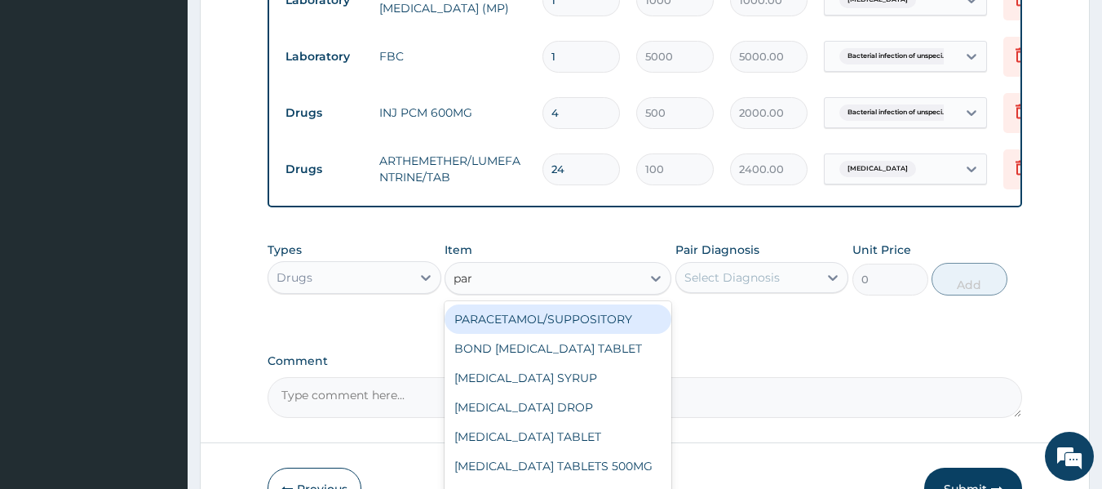
type input "para"
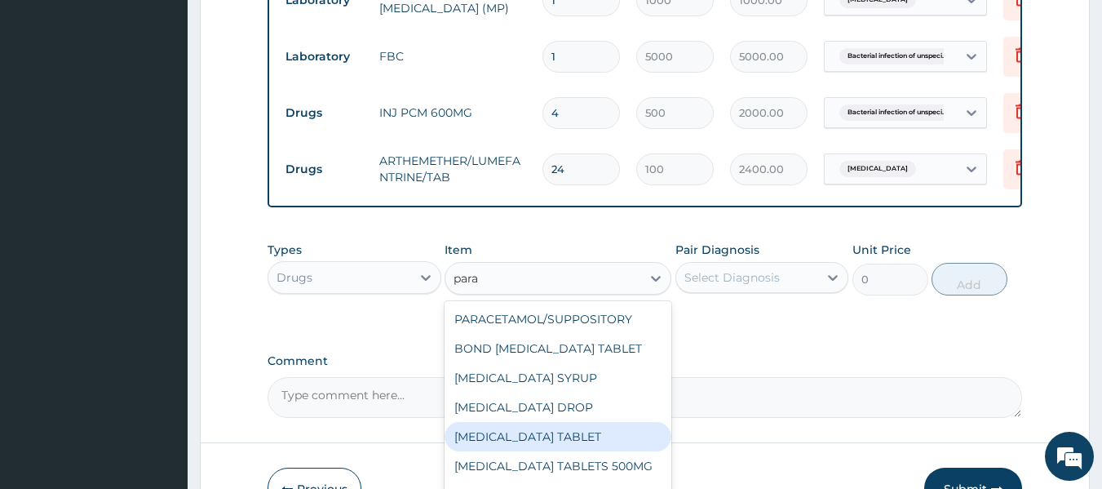
click at [517, 439] on div "PARACETAMOL TABLET" at bounding box center [558, 436] width 227 height 29
type input "20"
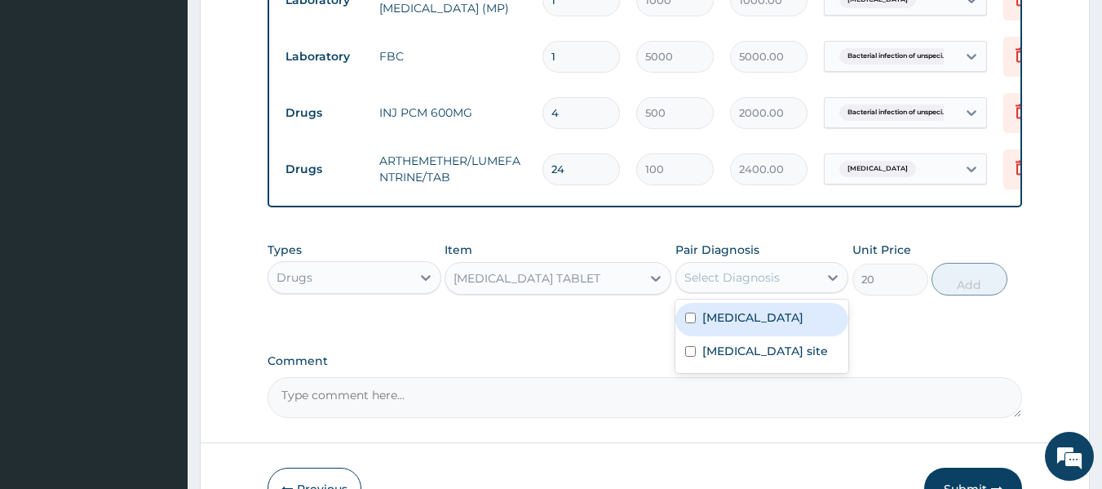
click at [763, 286] on div "Select Diagnosis" at bounding box center [732, 277] width 95 height 16
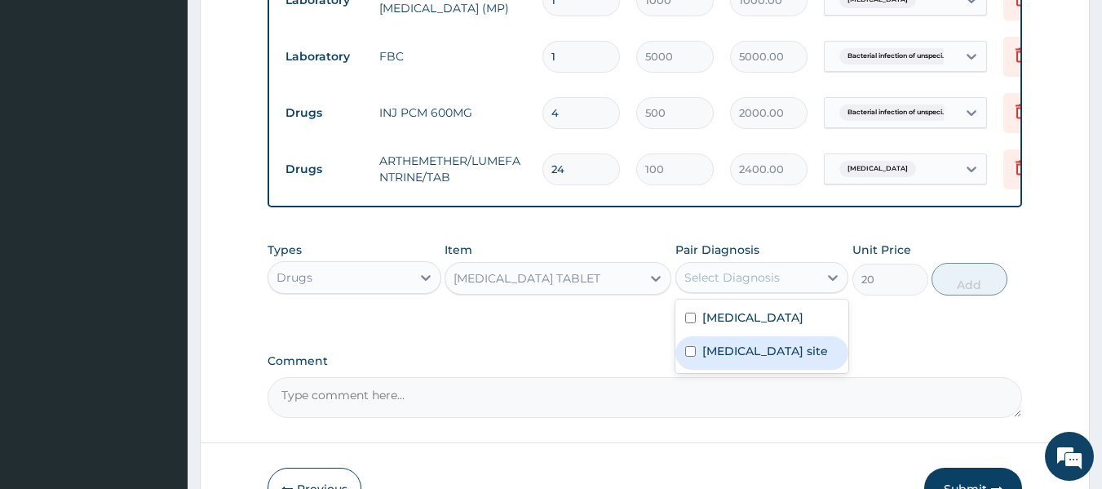
click at [767, 359] on label "Bacterial infection of unspecified site" at bounding box center [766, 351] width 126 height 16
checkbox input "true"
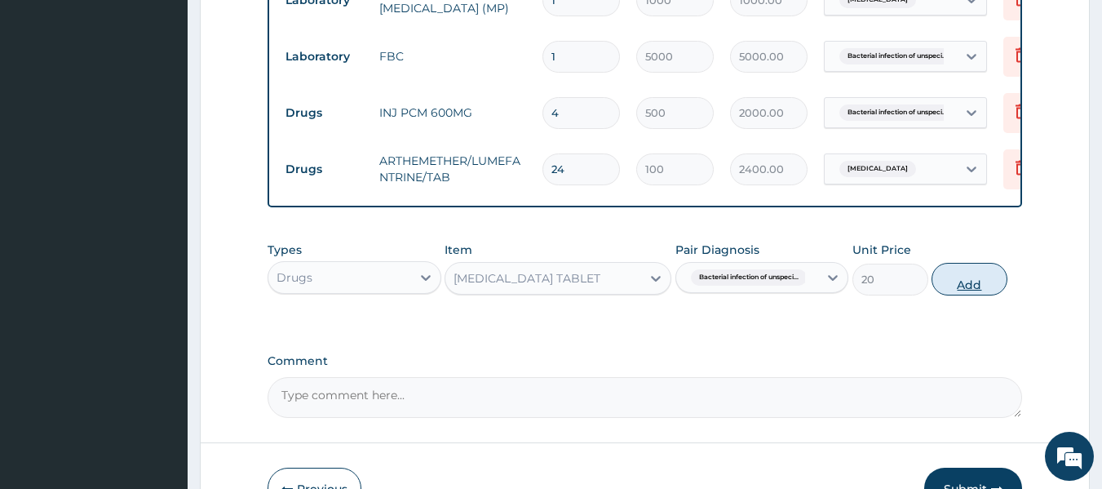
click at [955, 295] on button "Add" at bounding box center [970, 279] width 76 height 33
type input "0"
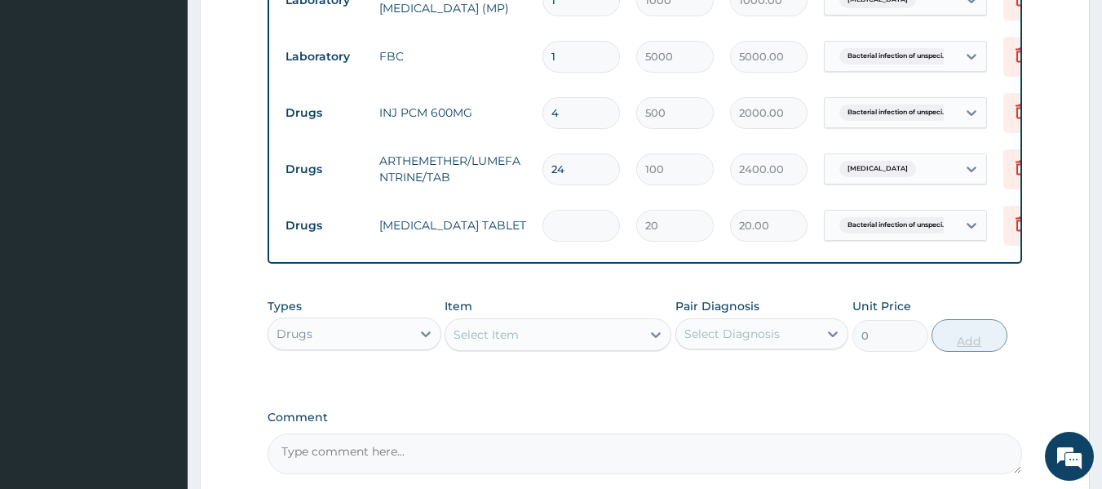
type input "0.00"
type input "2"
type input "40.00"
type input "24"
type input "480.00"
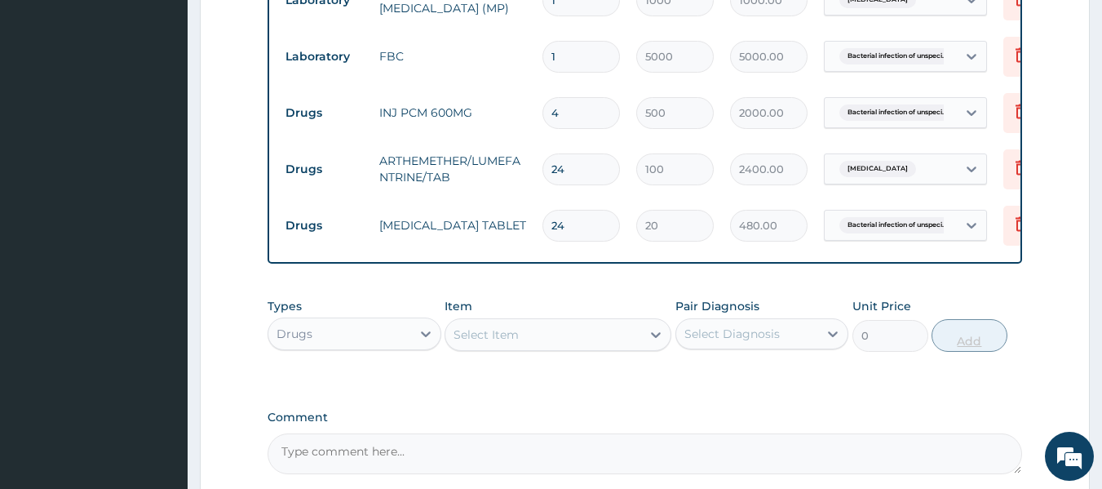
type input "2"
type input "40.00"
type input "0.00"
type input "3"
type input "60.00"
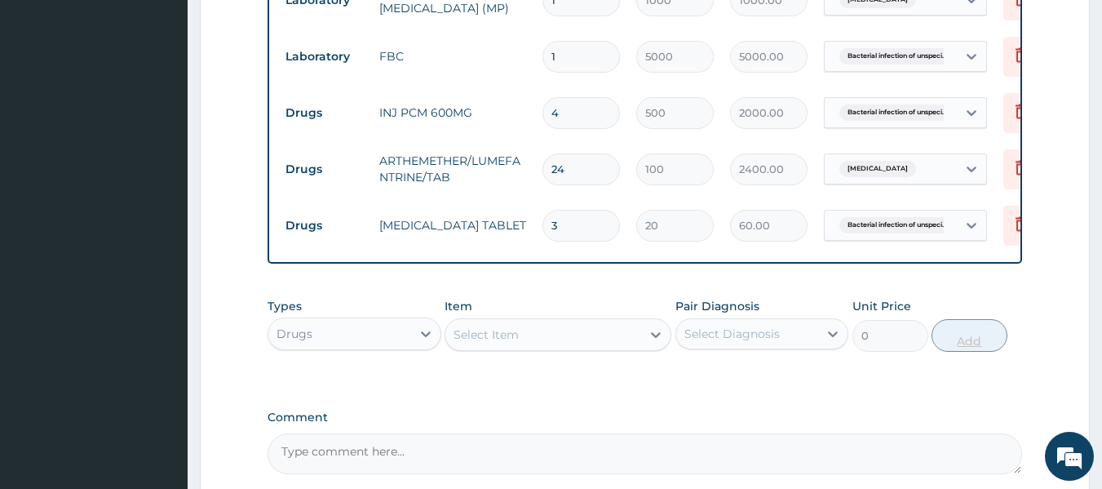
type input "0.00"
type input "1"
type input "20.00"
type input "18"
type input "360.00"
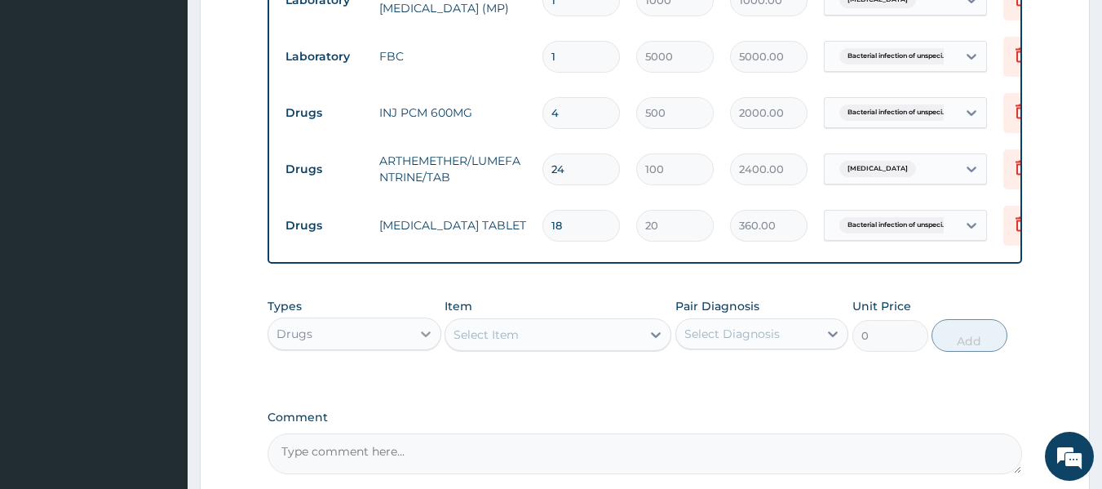
type input "18"
click at [424, 342] on icon at bounding box center [426, 334] width 16 height 16
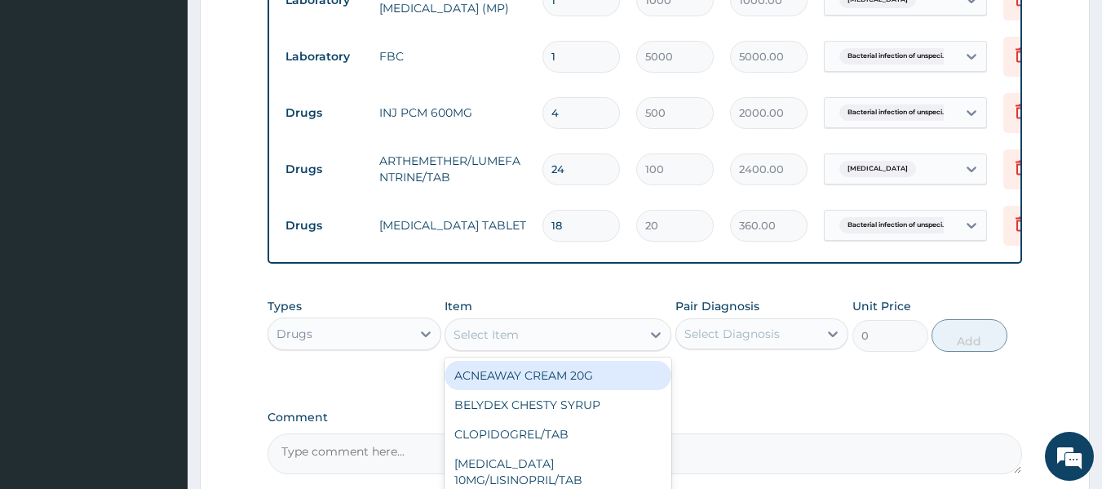
click at [537, 341] on div "Select Item" at bounding box center [544, 335] width 196 height 26
type input "art"
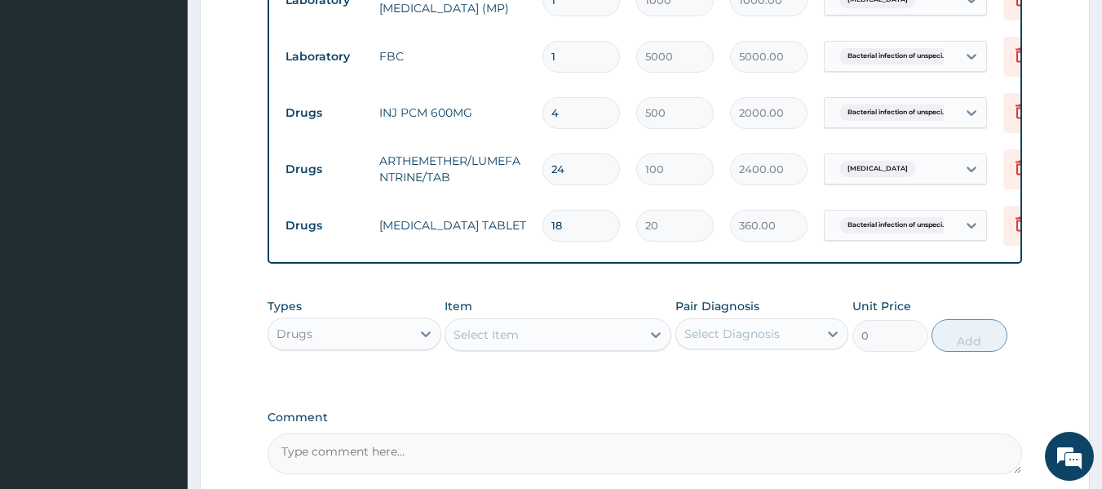
drag, startPoint x: 537, startPoint y: 341, endPoint x: 606, endPoint y: 493, distance: 166.9
click at [628, 346] on div "Select Item" at bounding box center [544, 335] width 196 height 26
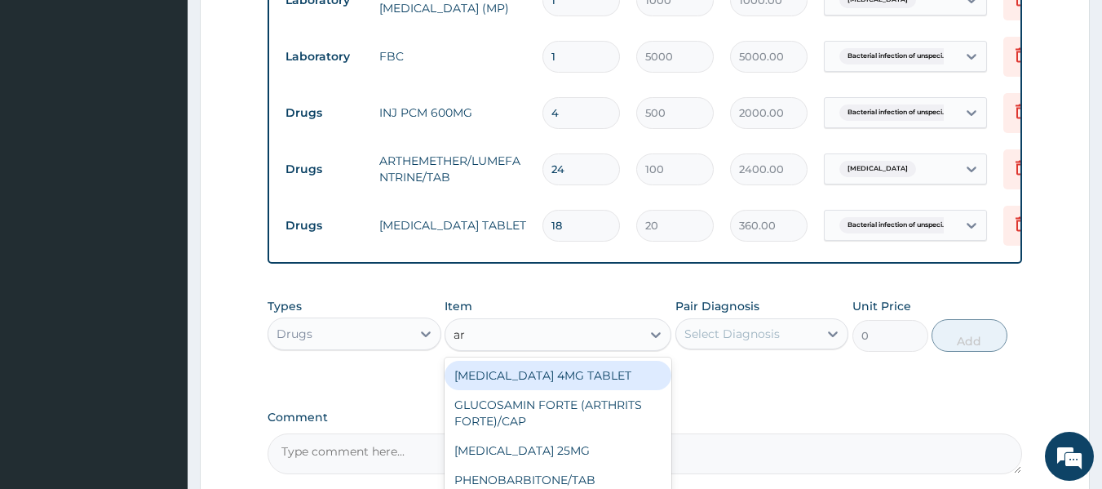
type input "art"
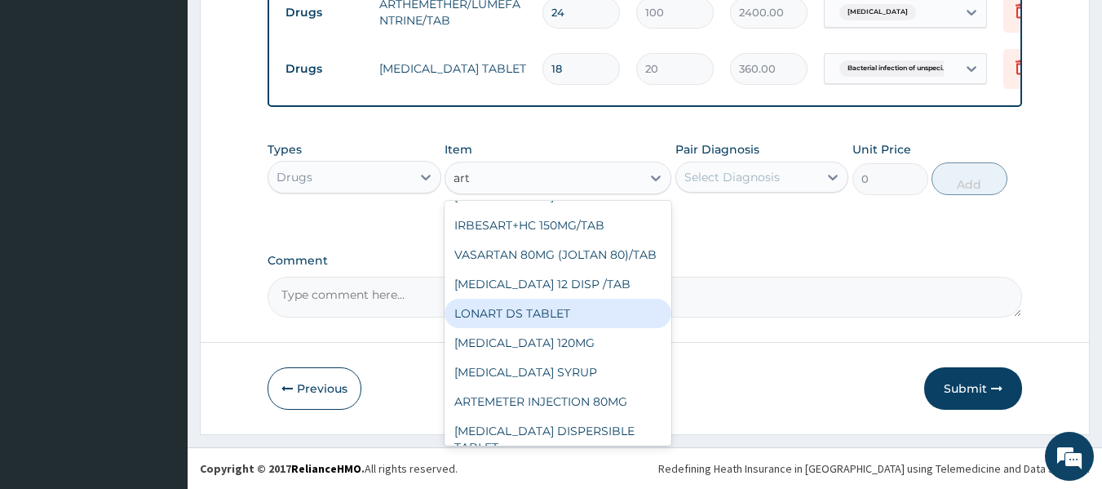
scroll to position [131, 0]
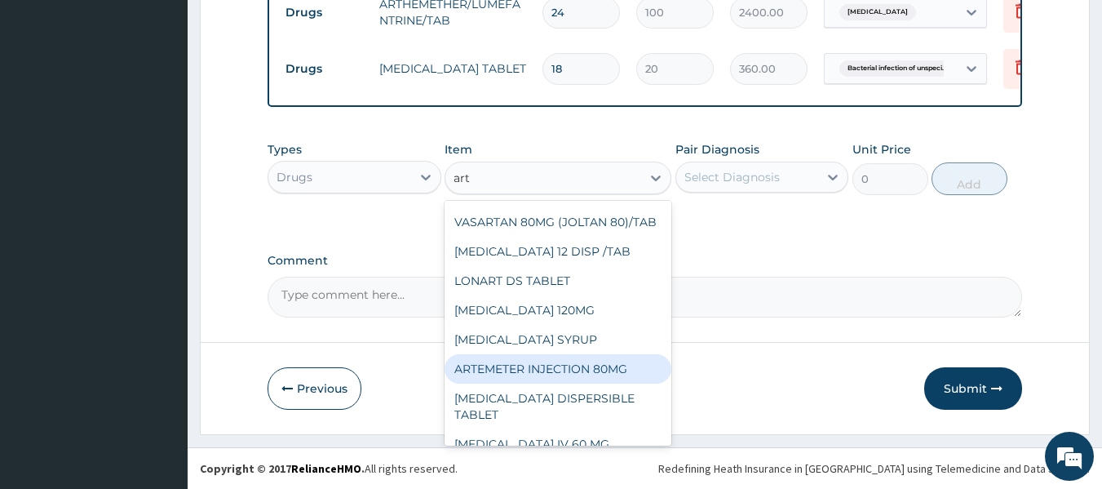
click at [589, 383] on div "ARTEMETER INJECTION 80MG" at bounding box center [558, 368] width 227 height 29
type input "800"
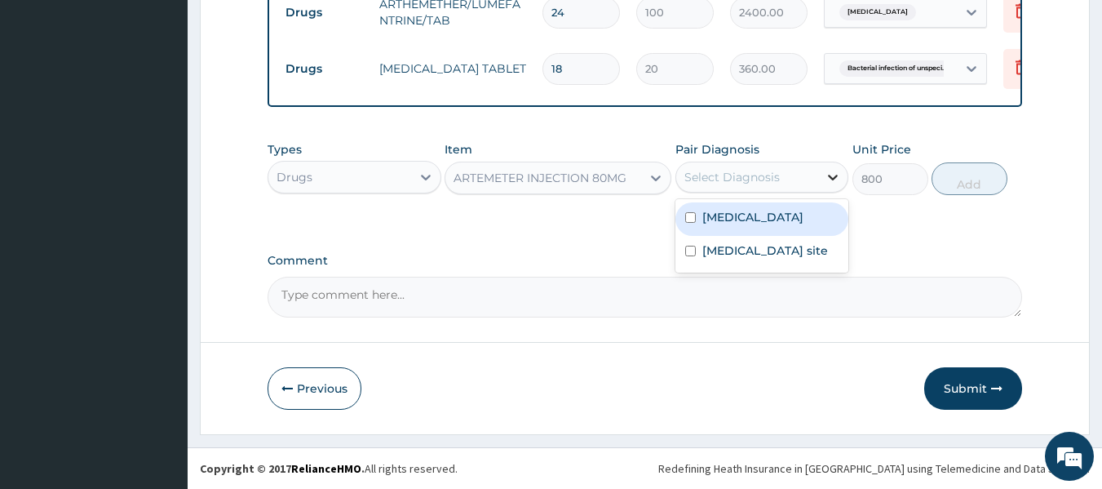
click at [836, 175] on icon at bounding box center [833, 177] width 16 height 16
click at [810, 206] on div "Malaria, unspecified" at bounding box center [763, 218] width 174 height 33
checkbox input "true"
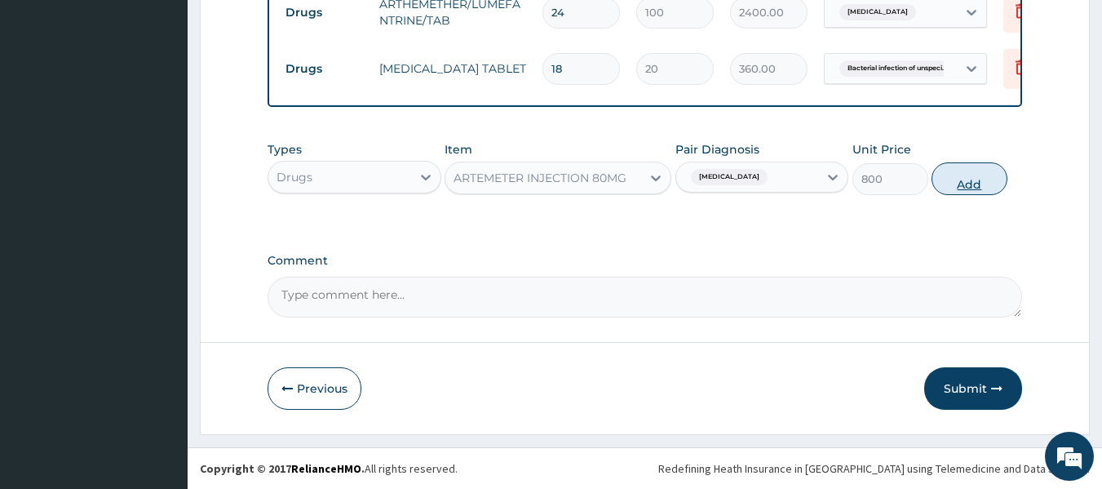
click at [975, 174] on button "Add" at bounding box center [970, 178] width 76 height 33
type input "0"
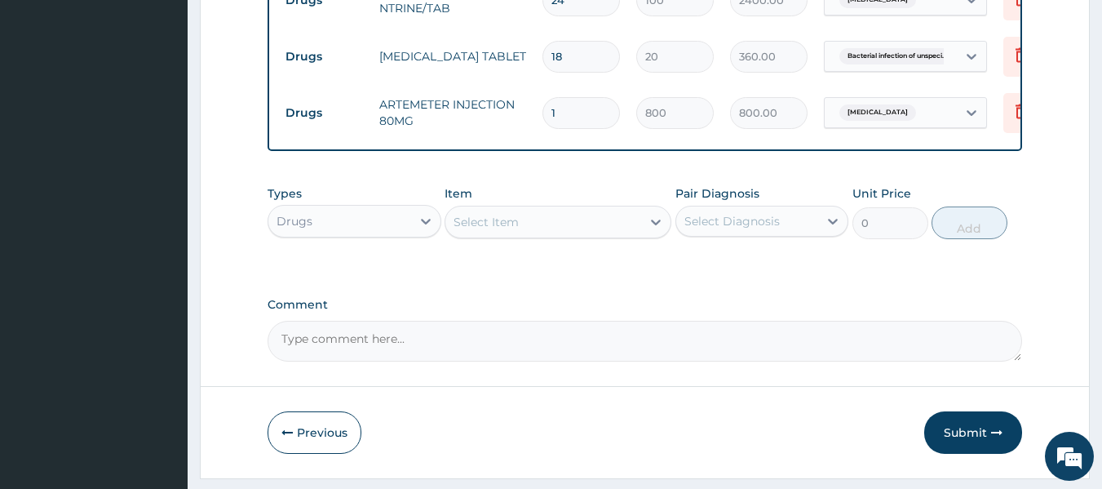
type input "0.00"
type input "2"
type input "1600.00"
type input "2"
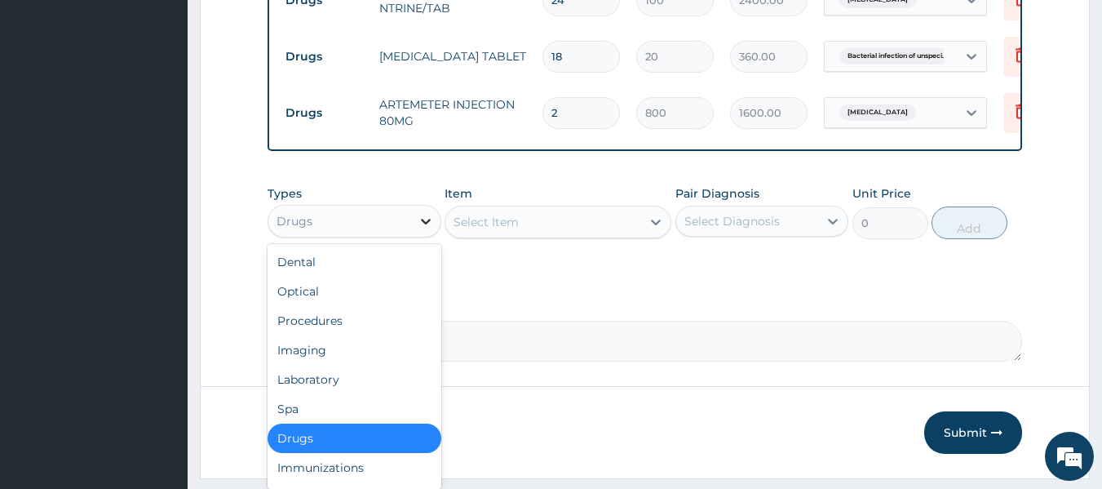
click at [425, 228] on icon at bounding box center [426, 221] width 16 height 16
click at [367, 324] on div "Procedures" at bounding box center [355, 320] width 174 height 29
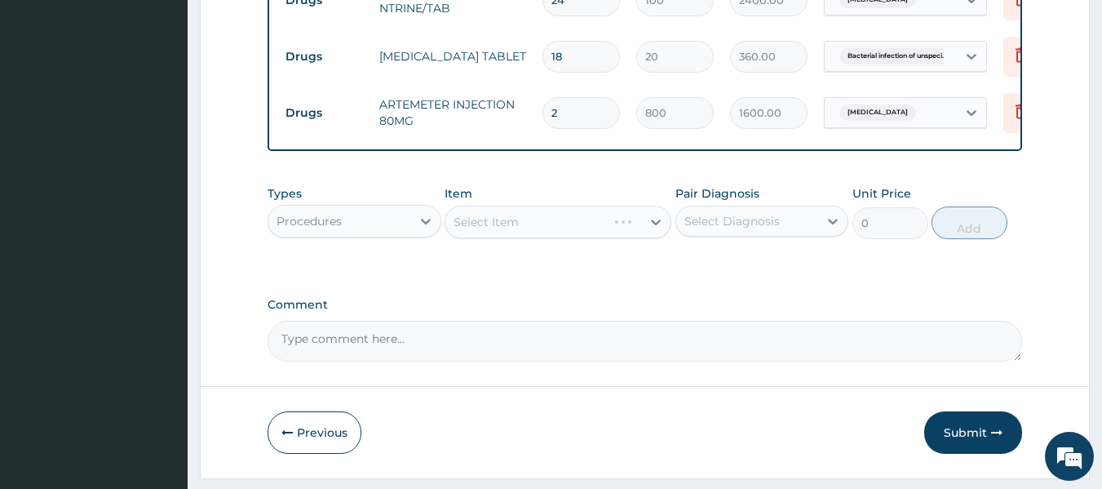
type input "g"
click at [552, 228] on div "Select Item" at bounding box center [558, 222] width 227 height 33
click at [621, 235] on div "Select Item" at bounding box center [544, 222] width 196 height 26
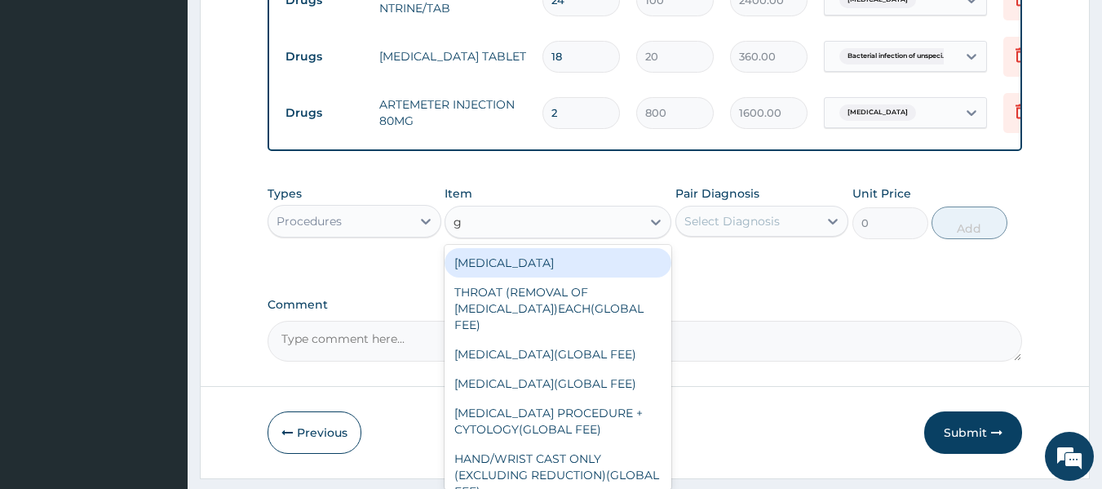
type input "gp"
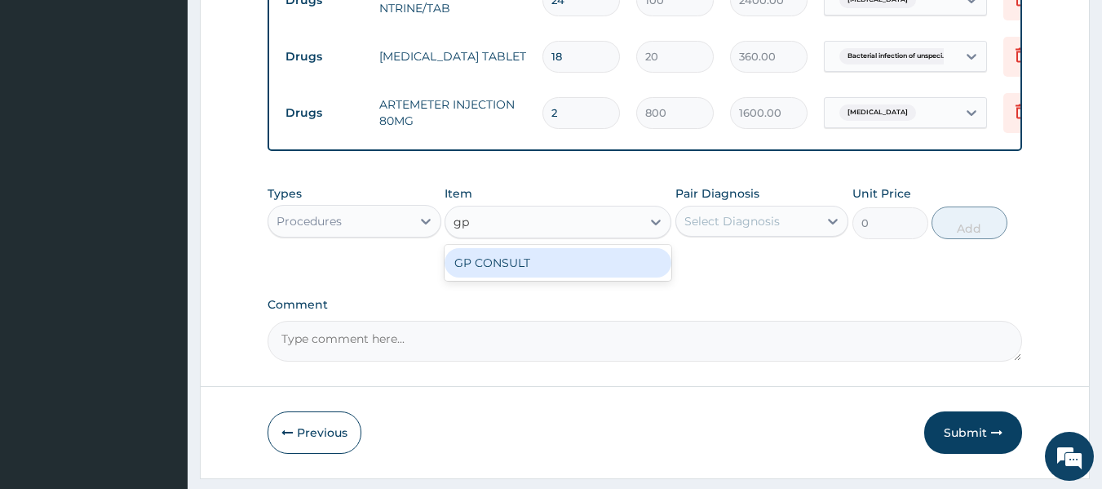
click at [610, 266] on div "GP CONSULT" at bounding box center [558, 262] width 227 height 29
type input "5000"
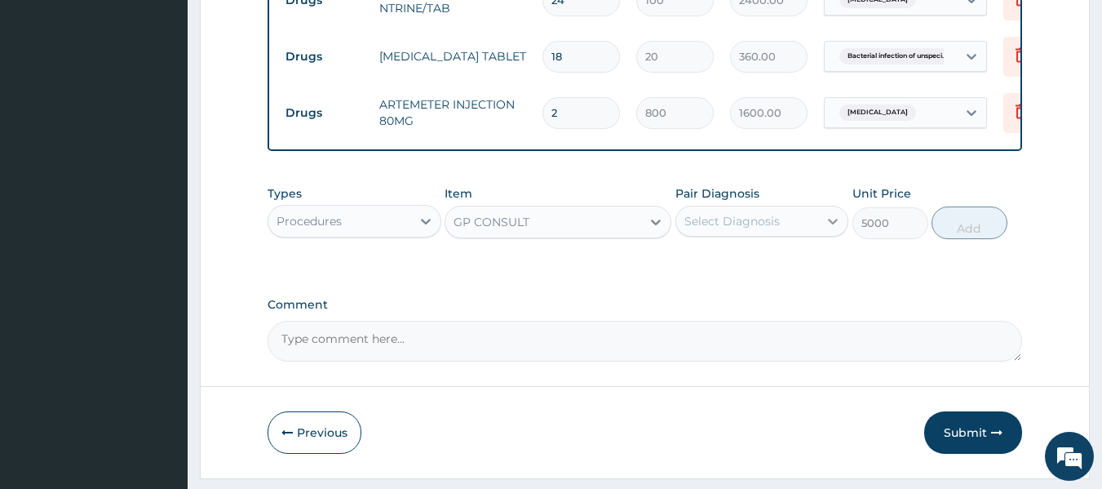
click at [836, 229] on icon at bounding box center [833, 221] width 16 height 16
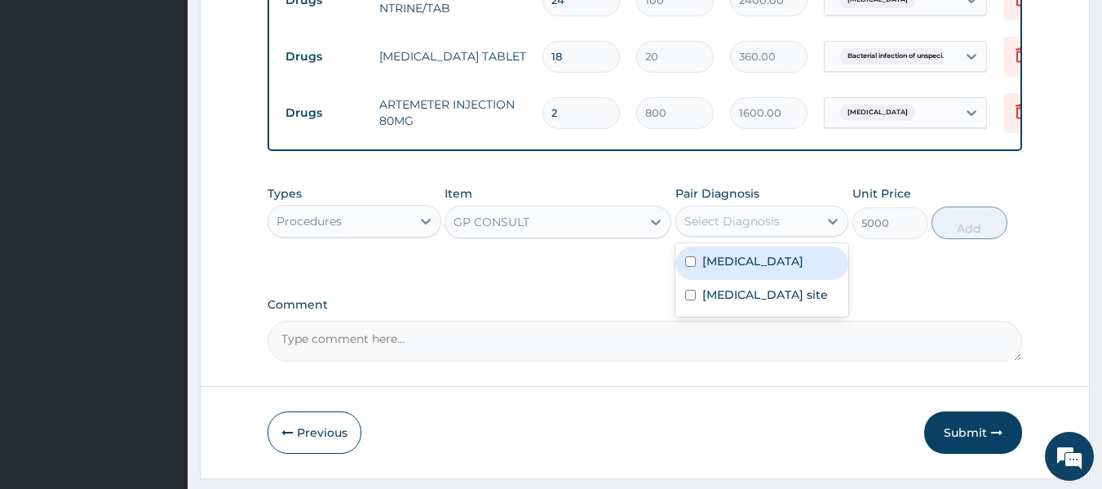
click at [804, 269] on label "Malaria, unspecified" at bounding box center [753, 261] width 101 height 16
checkbox input "true"
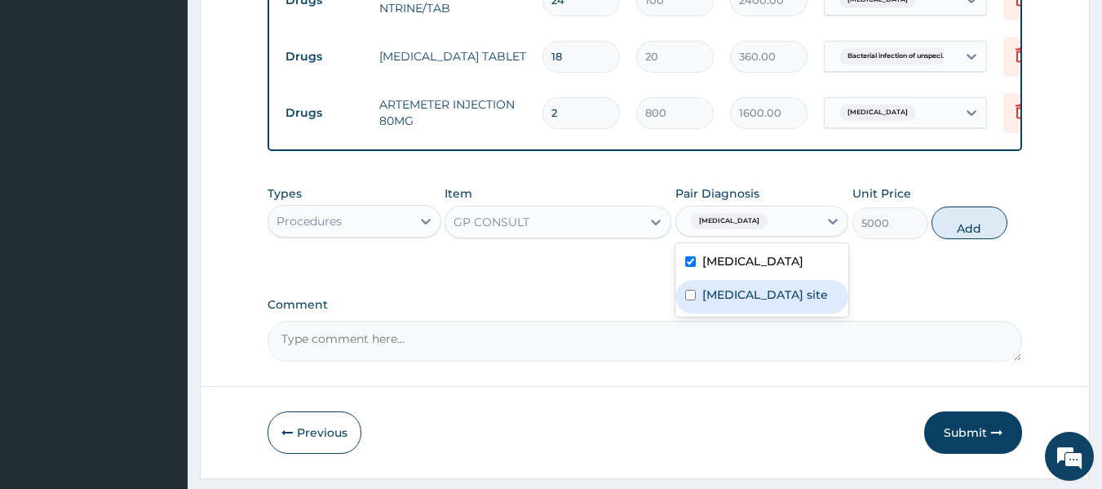
click at [786, 313] on div "Bacterial infection of unspecified site" at bounding box center [763, 296] width 174 height 33
checkbox input "true"
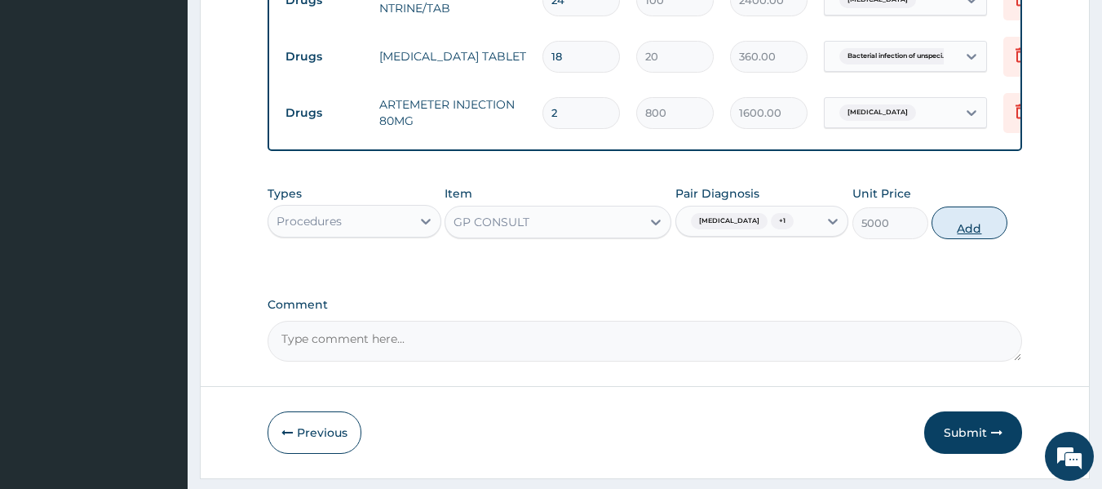
click at [960, 229] on button "Add" at bounding box center [970, 222] width 76 height 33
type input "0"
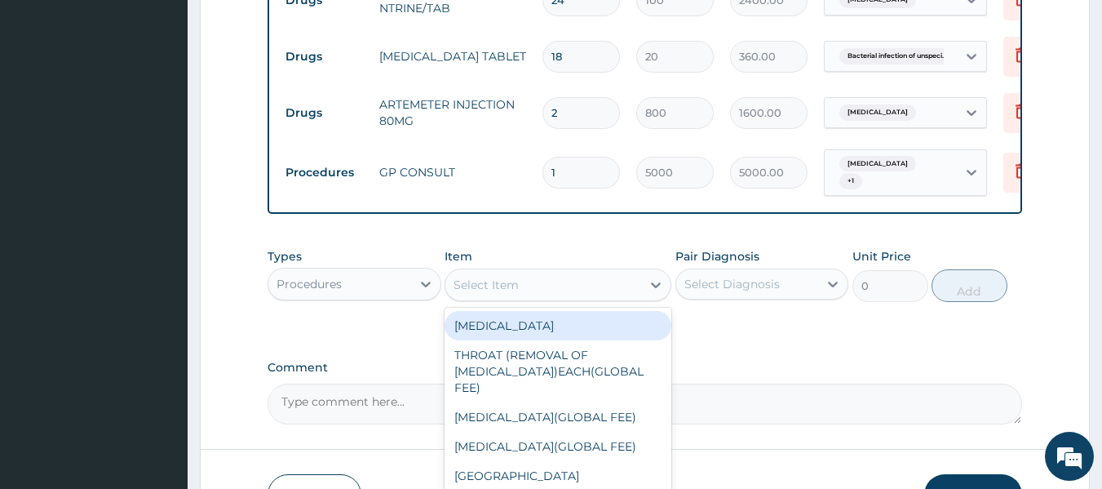
click at [615, 293] on div "Select Item" at bounding box center [544, 285] width 196 height 26
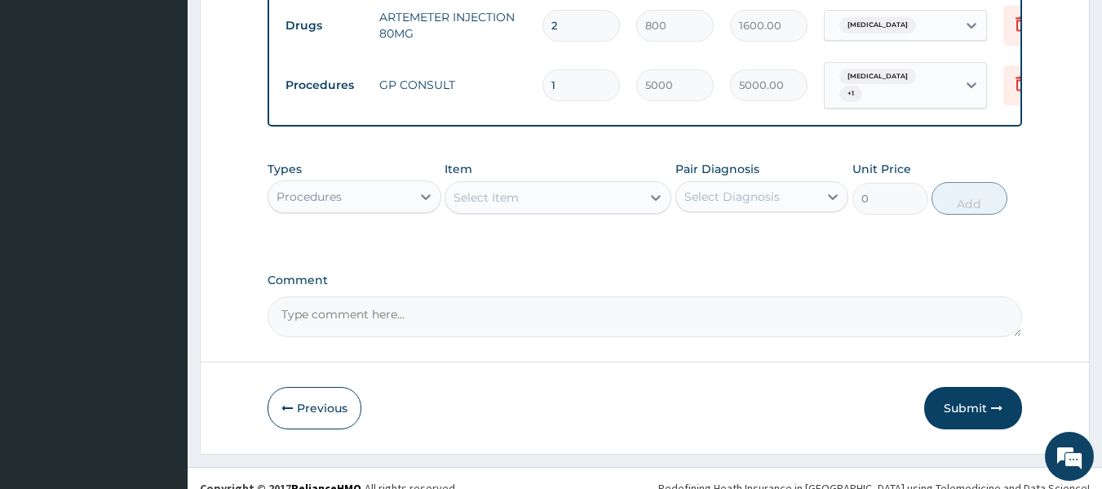
scroll to position [946, 0]
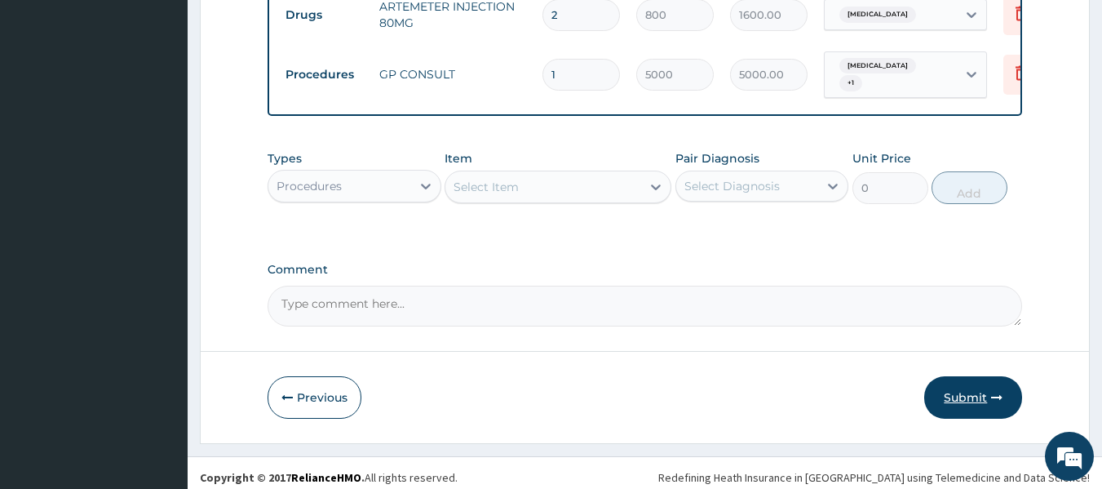
click at [984, 410] on button "Submit" at bounding box center [974, 397] width 98 height 42
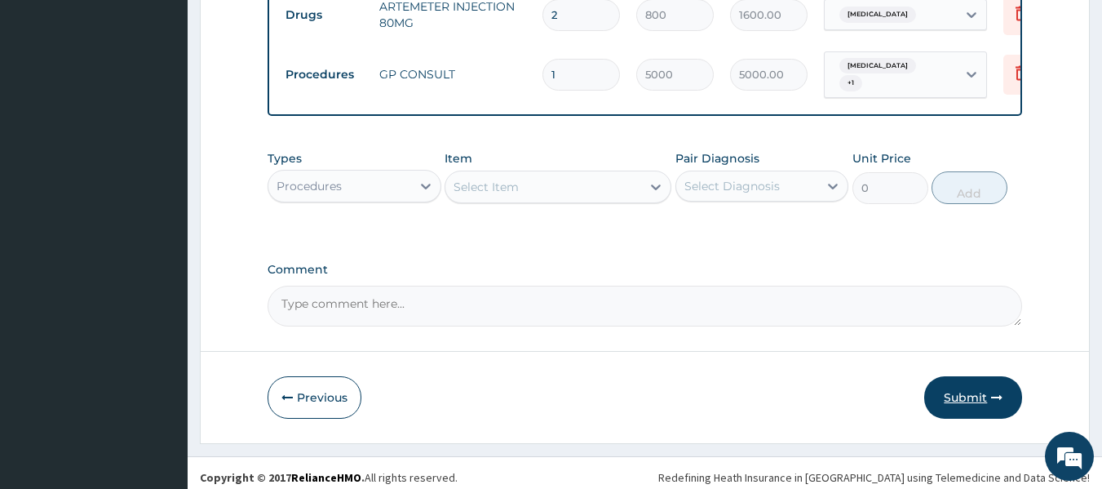
click at [950, 410] on button "Submit" at bounding box center [974, 397] width 98 height 42
click at [996, 403] on icon "button" at bounding box center [996, 397] width 11 height 11
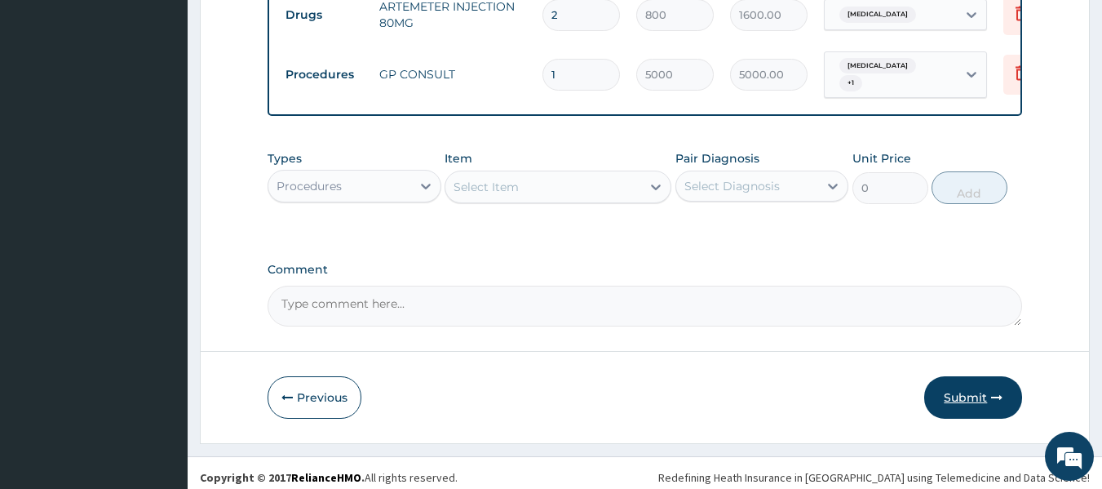
click at [996, 403] on icon "button" at bounding box center [996, 397] width 11 height 11
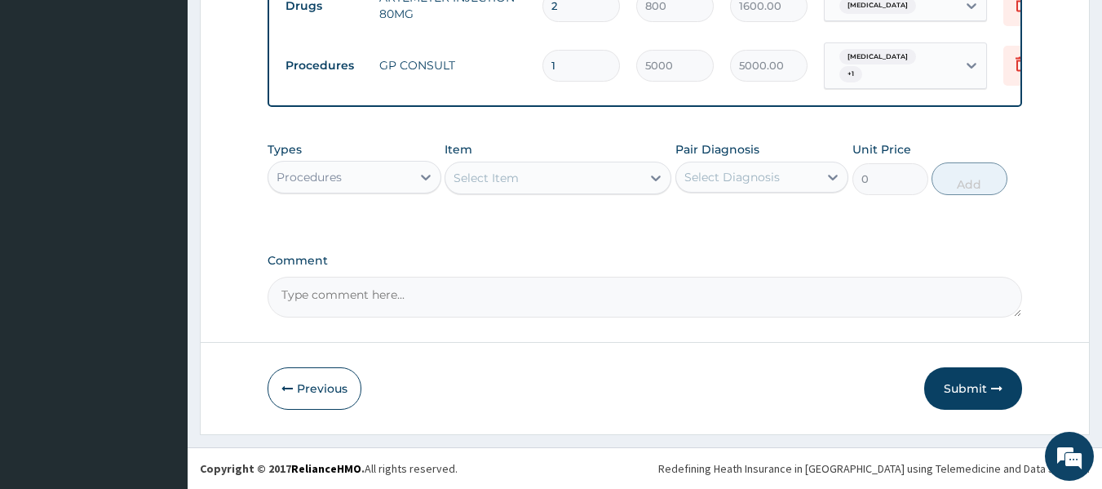
scroll to position [967, 0]
click at [976, 387] on button "Submit" at bounding box center [974, 388] width 98 height 42
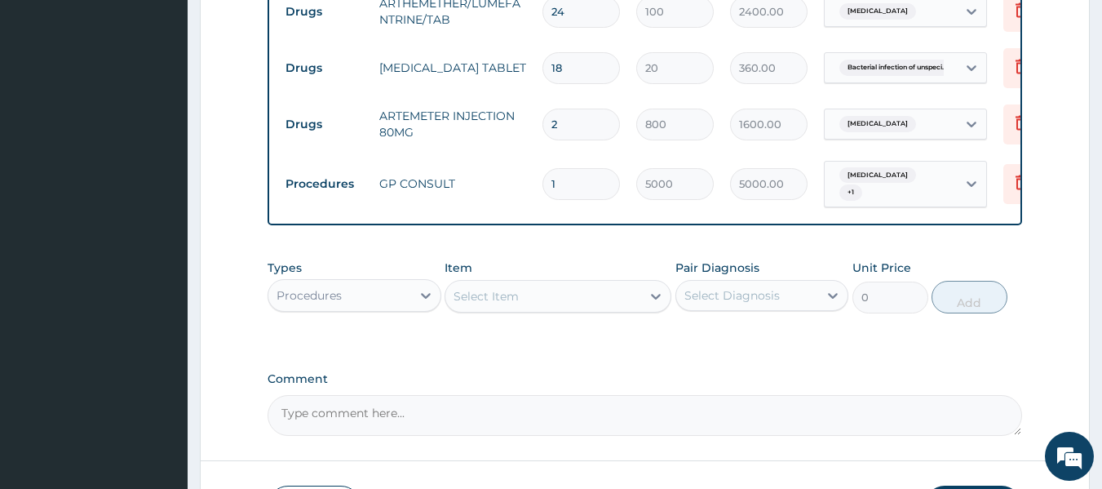
scroll to position [924, 0]
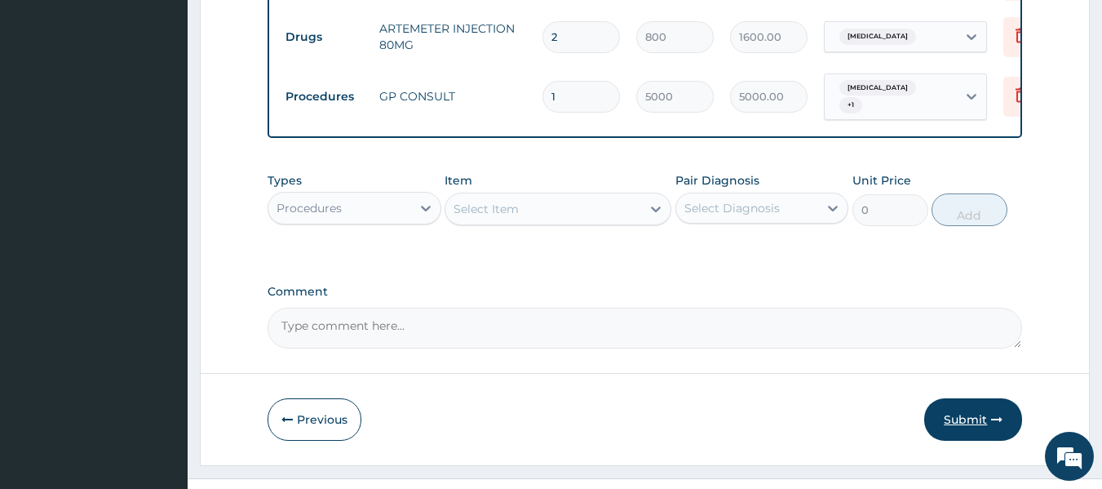
click at [981, 427] on button "Submit" at bounding box center [974, 419] width 98 height 42
click at [952, 431] on button "Submit" at bounding box center [974, 419] width 98 height 42
click at [925, 398] on button "Submit" at bounding box center [974, 419] width 98 height 42
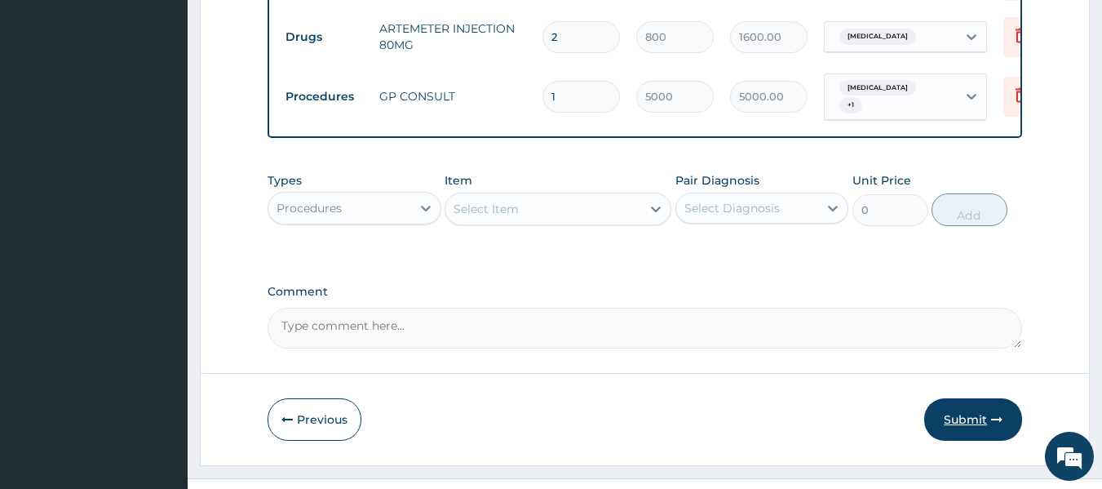
click at [952, 431] on button "Submit" at bounding box center [974, 419] width 98 height 42
click at [994, 425] on icon "button" at bounding box center [996, 419] width 11 height 11
click at [951, 424] on button "Submit" at bounding box center [974, 419] width 98 height 42
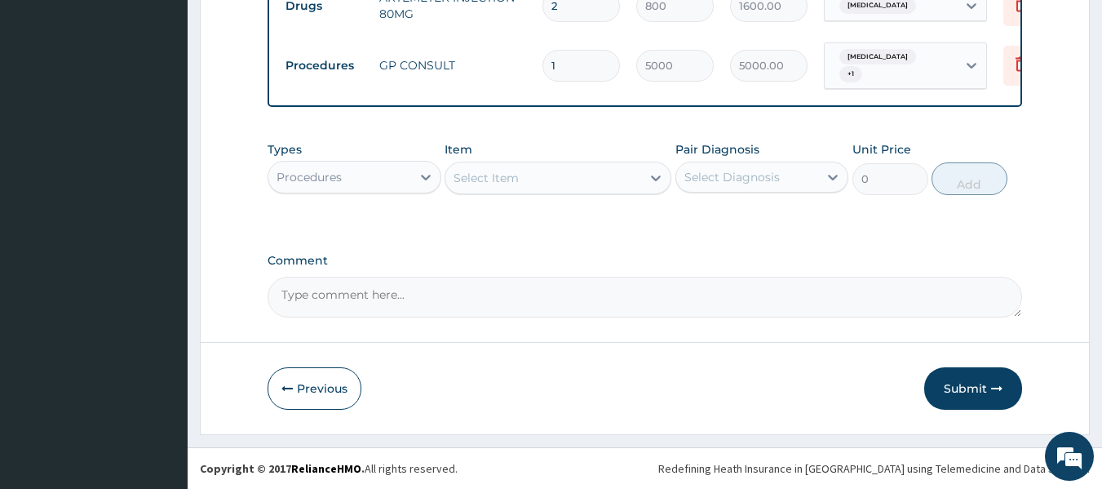
scroll to position [967, 0]
click at [959, 385] on button "Submit" at bounding box center [974, 388] width 98 height 42
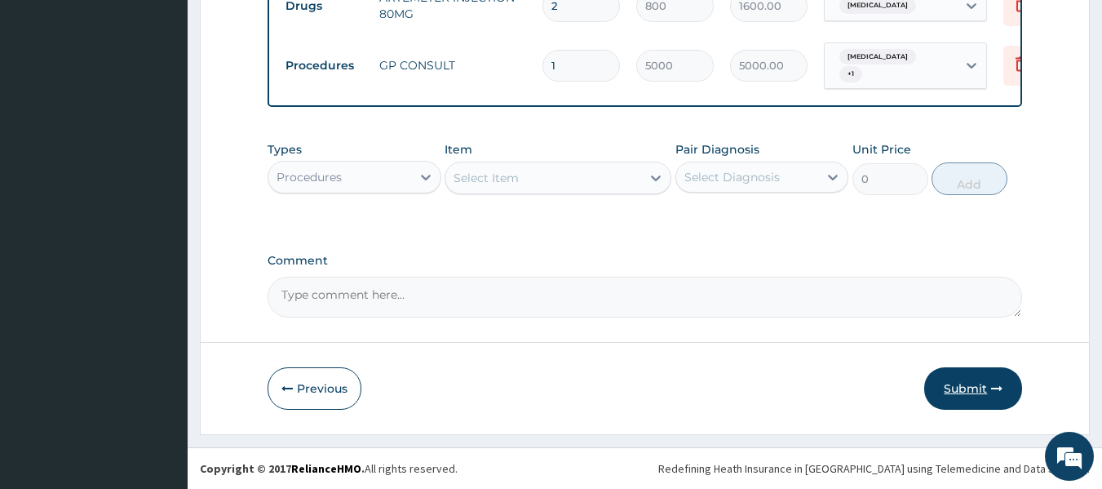
click at [970, 388] on button "Submit" at bounding box center [974, 388] width 98 height 42
click at [1003, 384] on icon "button" at bounding box center [996, 388] width 11 height 11
click at [996, 386] on icon "button" at bounding box center [996, 388] width 11 height 11
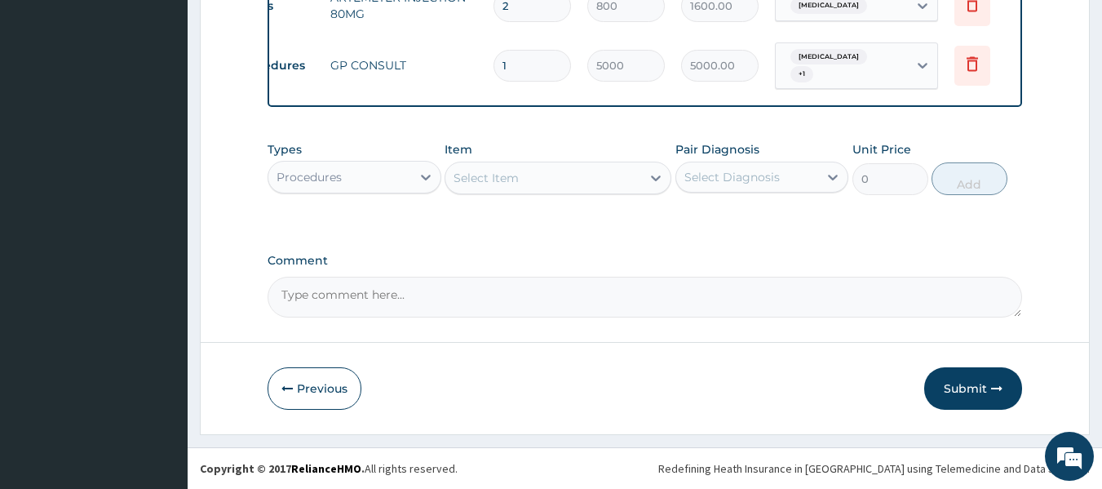
scroll to position [0, 64]
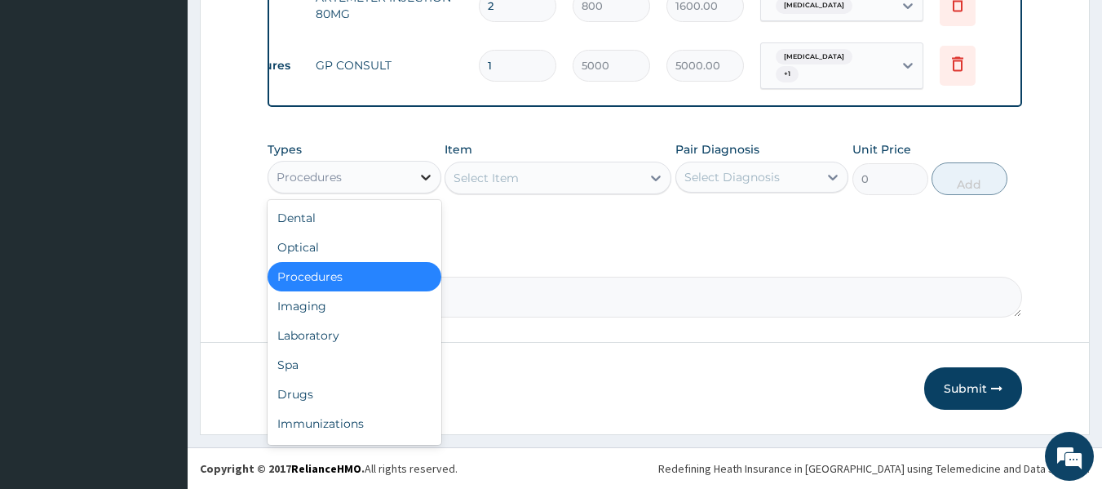
click at [425, 173] on icon at bounding box center [426, 177] width 16 height 16
click at [402, 211] on div "Dental" at bounding box center [355, 217] width 174 height 29
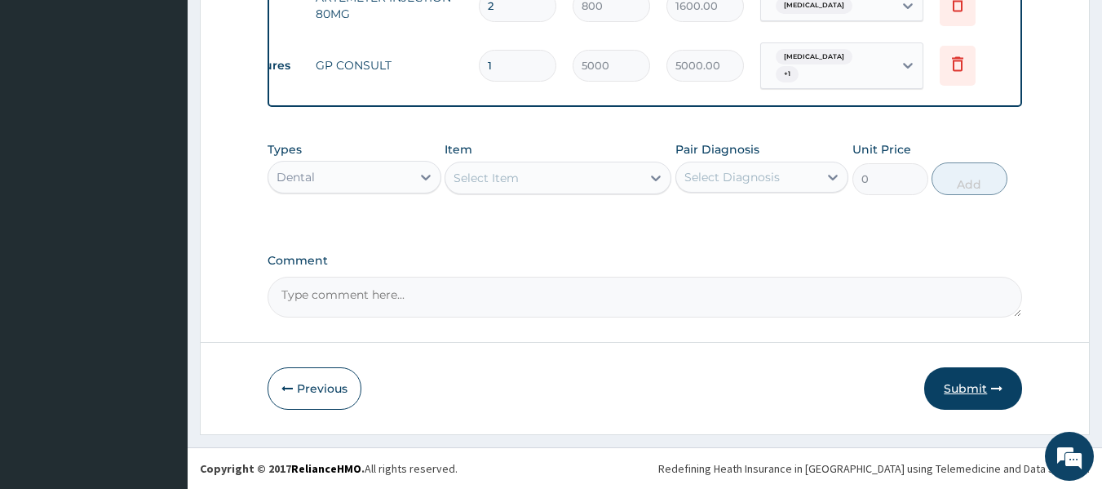
click at [951, 387] on button "Submit" at bounding box center [974, 388] width 98 height 42
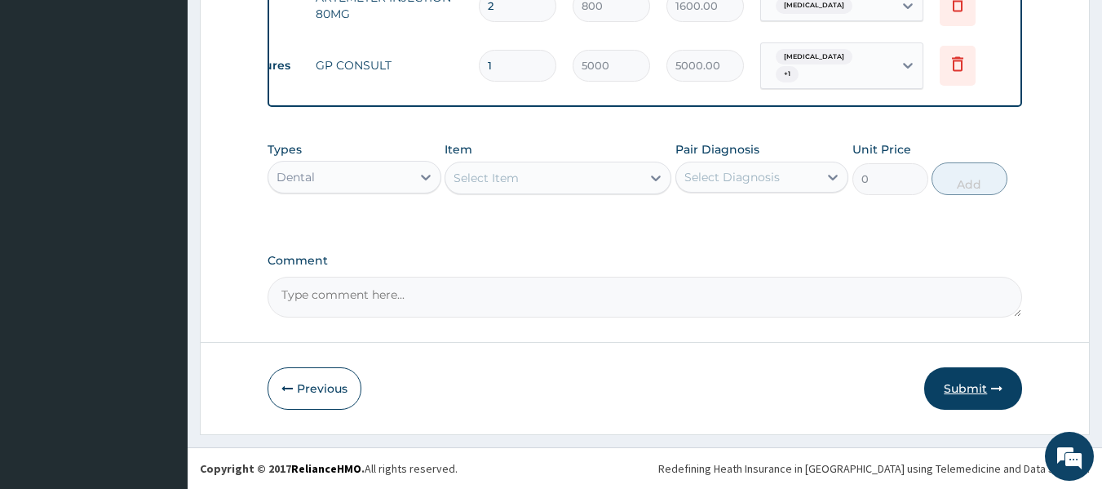
click at [951, 387] on button "Submit" at bounding box center [974, 388] width 98 height 42
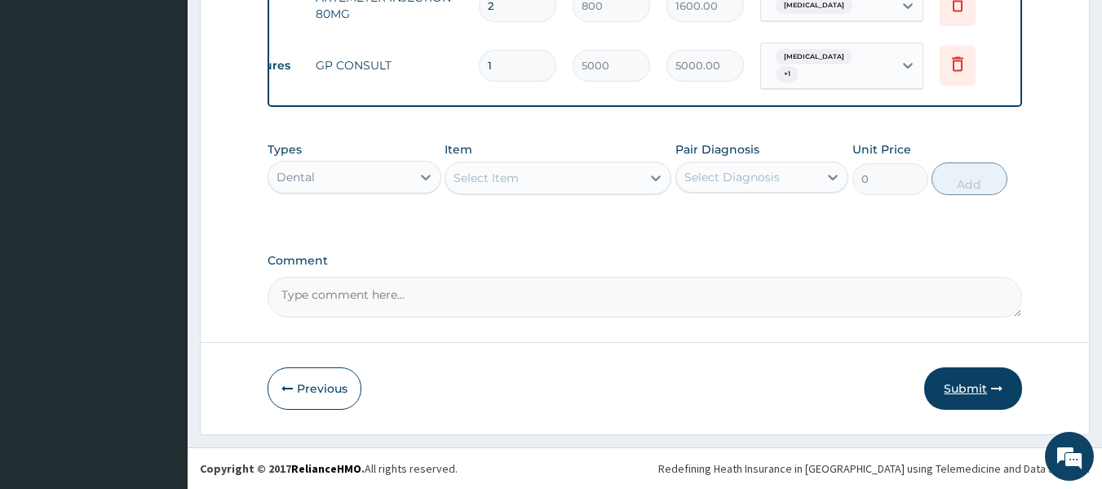
click at [951, 387] on button "Submit" at bounding box center [974, 388] width 98 height 42
click at [968, 381] on button "Submit" at bounding box center [974, 388] width 98 height 42
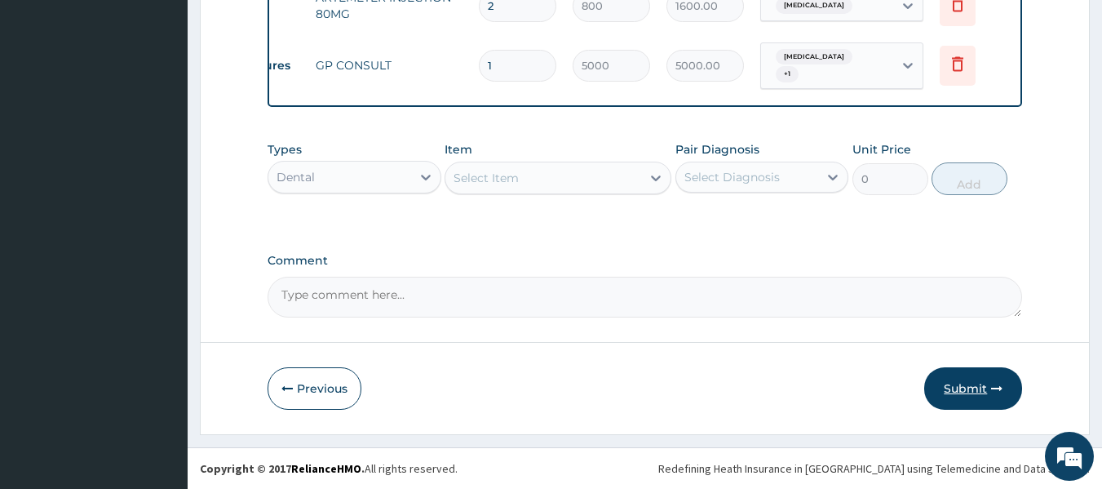
click at [968, 381] on button "Submit" at bounding box center [974, 388] width 98 height 42
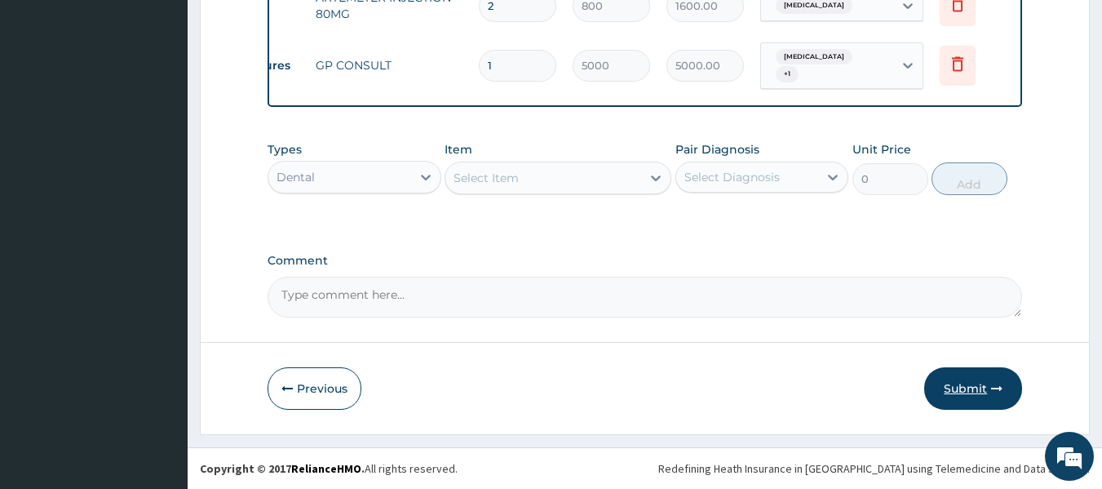
click at [968, 379] on button "Submit" at bounding box center [974, 388] width 98 height 42
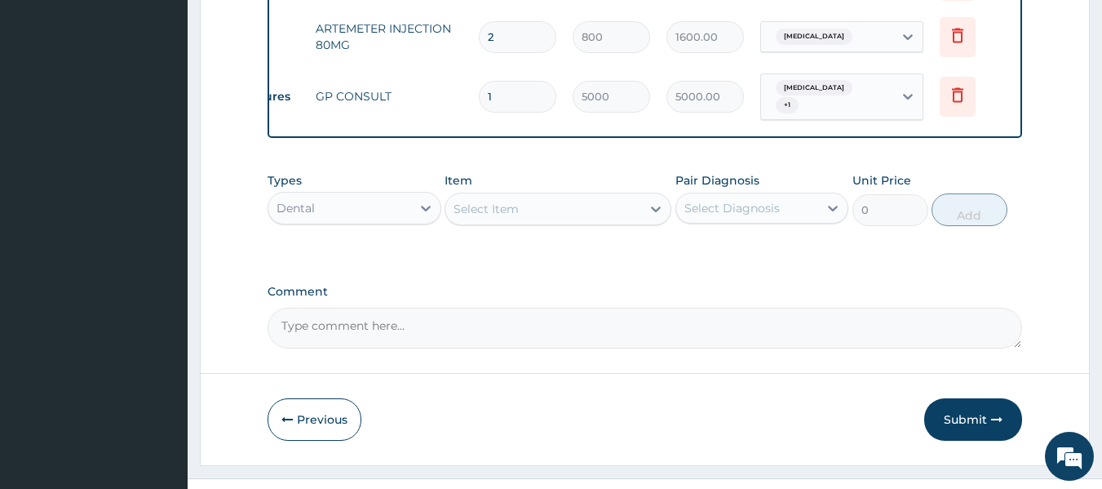
scroll to position [967, 0]
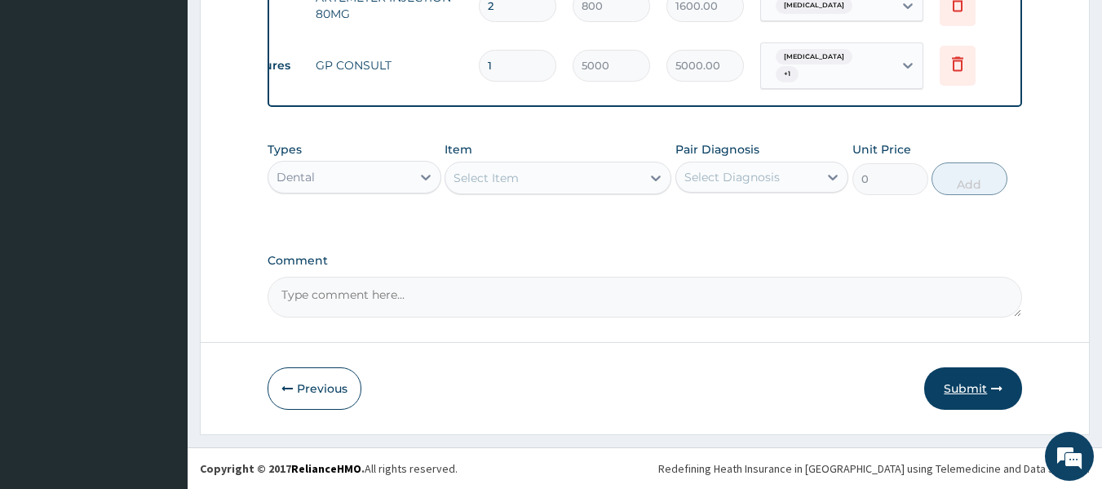
click at [954, 385] on button "Submit" at bounding box center [974, 388] width 98 height 42
click at [685, 392] on div "Previous Submit" at bounding box center [646, 388] width 756 height 42
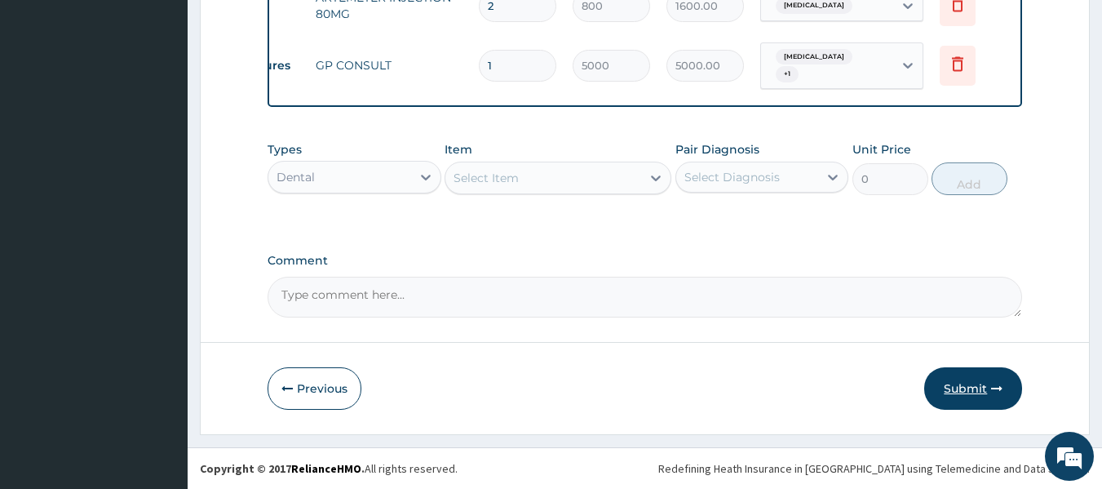
click at [957, 387] on button "Submit" at bounding box center [974, 388] width 98 height 42
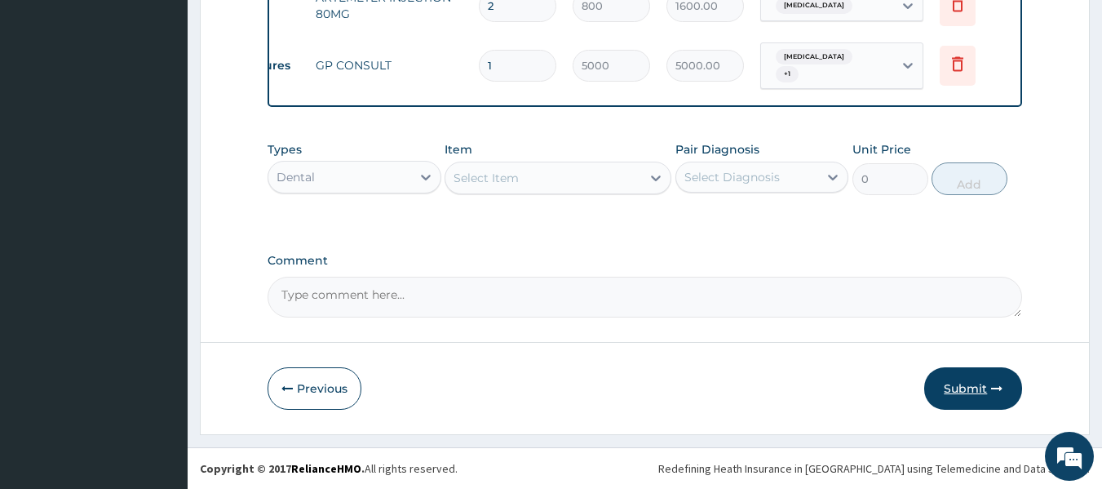
click at [957, 387] on button "Submit" at bounding box center [974, 388] width 98 height 42
click at [997, 386] on icon "button" at bounding box center [996, 388] width 11 height 11
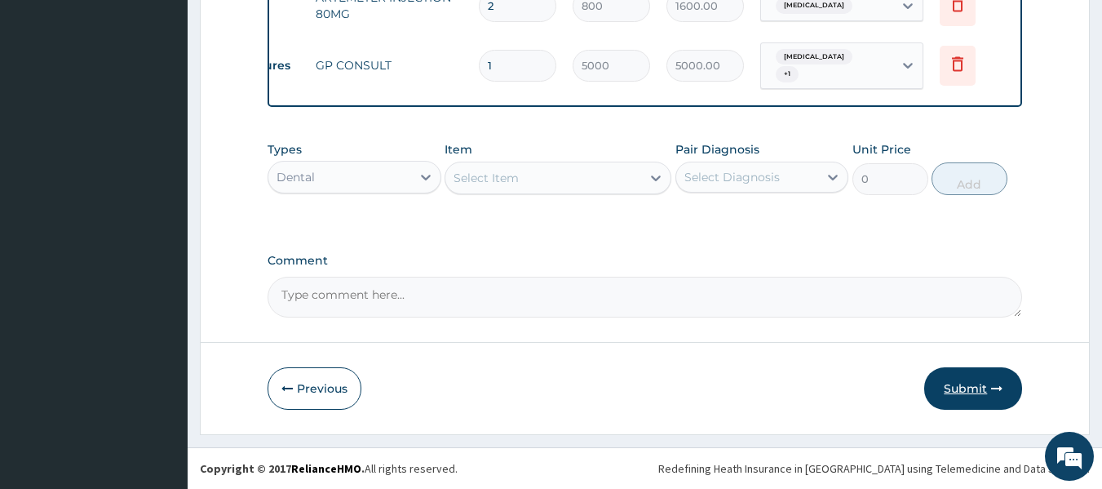
click at [997, 386] on icon "button" at bounding box center [996, 388] width 11 height 11
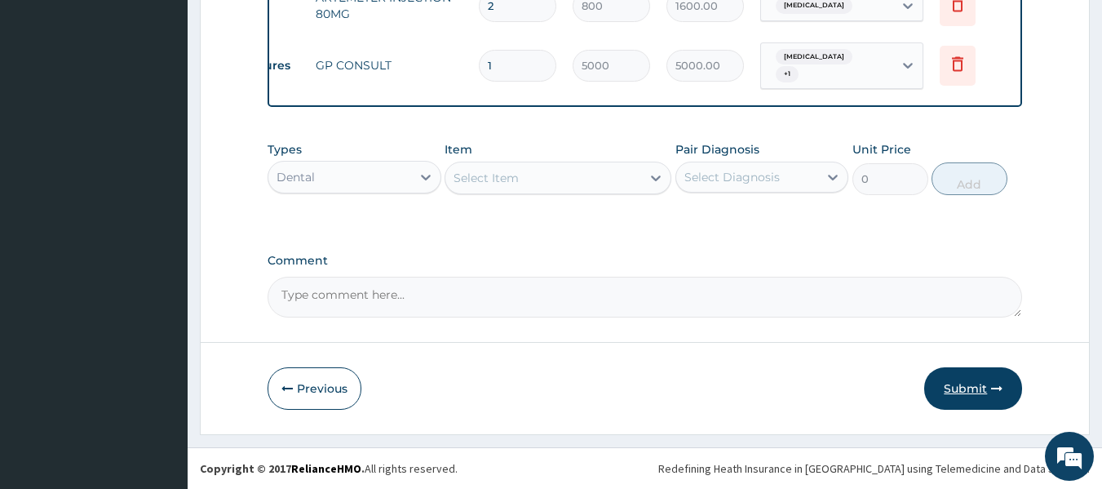
click at [997, 386] on icon "button" at bounding box center [996, 388] width 11 height 11
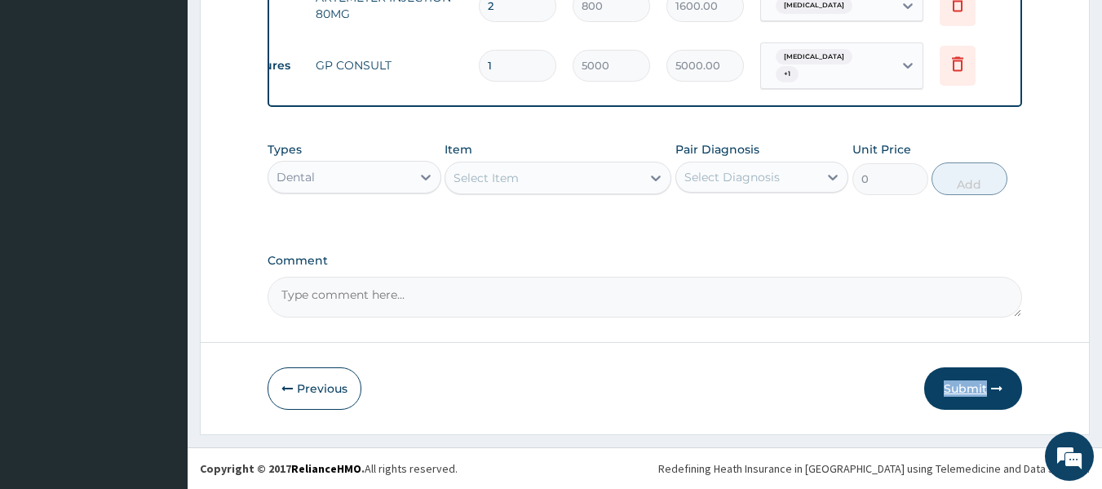
click at [947, 384] on button "Submit" at bounding box center [974, 388] width 98 height 42
click at [955, 386] on button "Submit" at bounding box center [974, 388] width 98 height 42
click at [956, 385] on button "Submit" at bounding box center [974, 388] width 98 height 42
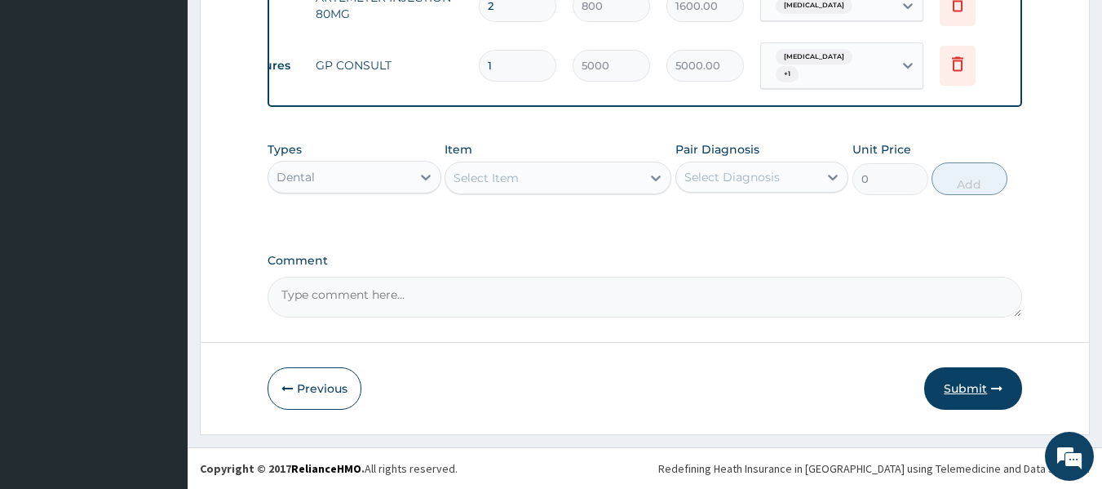
click at [956, 385] on button "Submit" at bounding box center [974, 388] width 98 height 42
click at [956, 386] on button "Submit" at bounding box center [974, 388] width 98 height 42
click at [1012, 388] on button "Submit" at bounding box center [974, 388] width 98 height 42
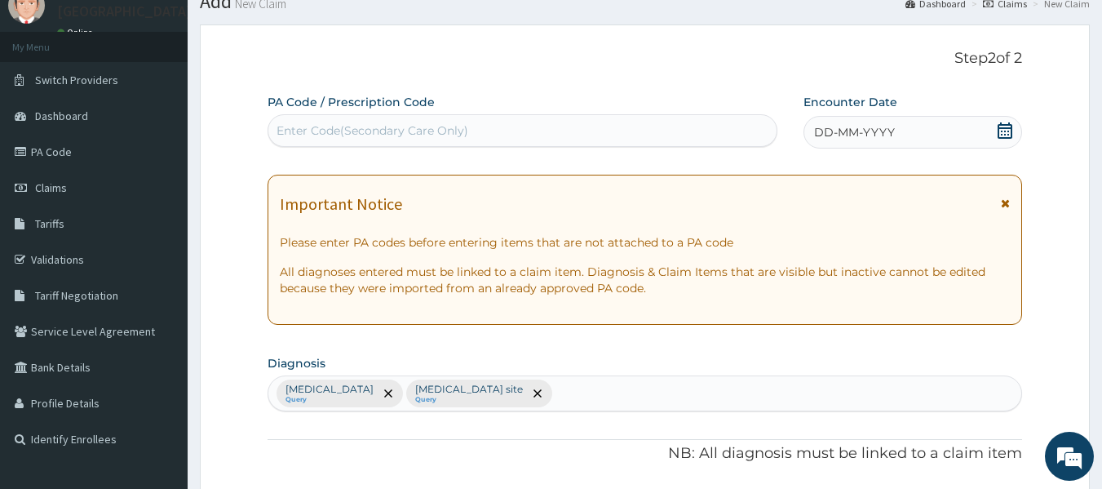
scroll to position [55, 0]
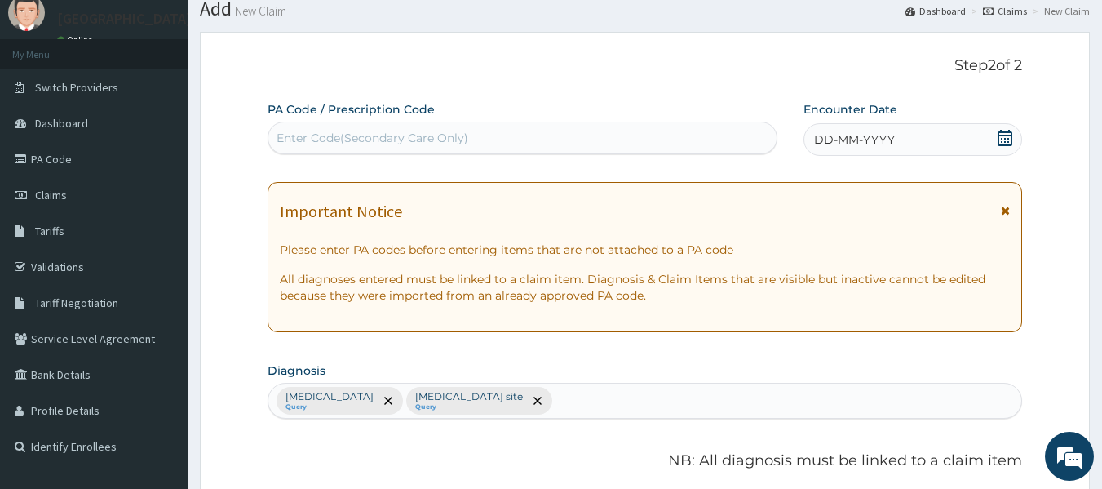
click at [994, 138] on div "DD-MM-YYYY" at bounding box center [913, 139] width 219 height 33
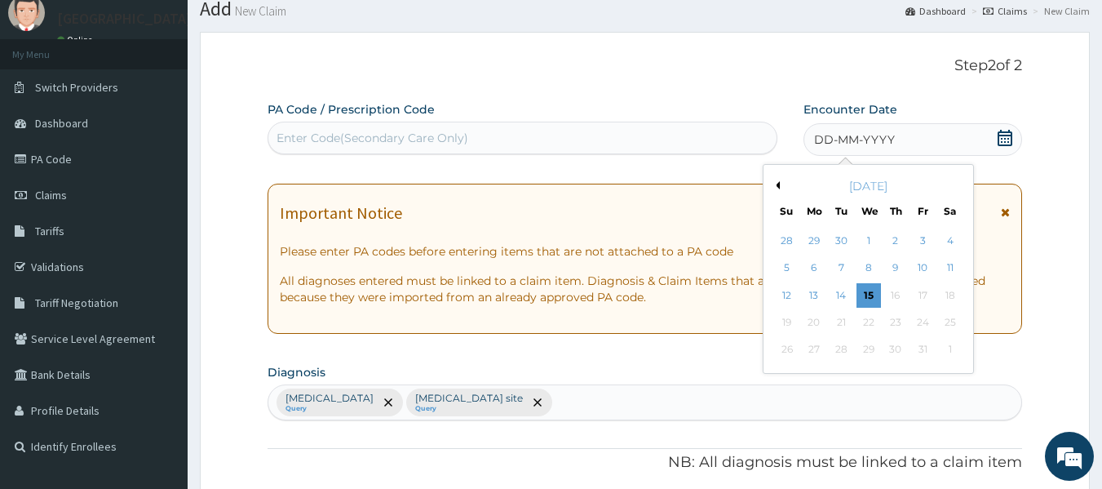
click at [781, 180] on div "October 2025" at bounding box center [868, 186] width 197 height 16
click at [781, 183] on div "October 2025" at bounding box center [868, 186] width 197 height 16
click at [777, 182] on button "Previous Month" at bounding box center [776, 185] width 8 height 8
click at [849, 321] on div "19" at bounding box center [842, 322] width 24 height 24
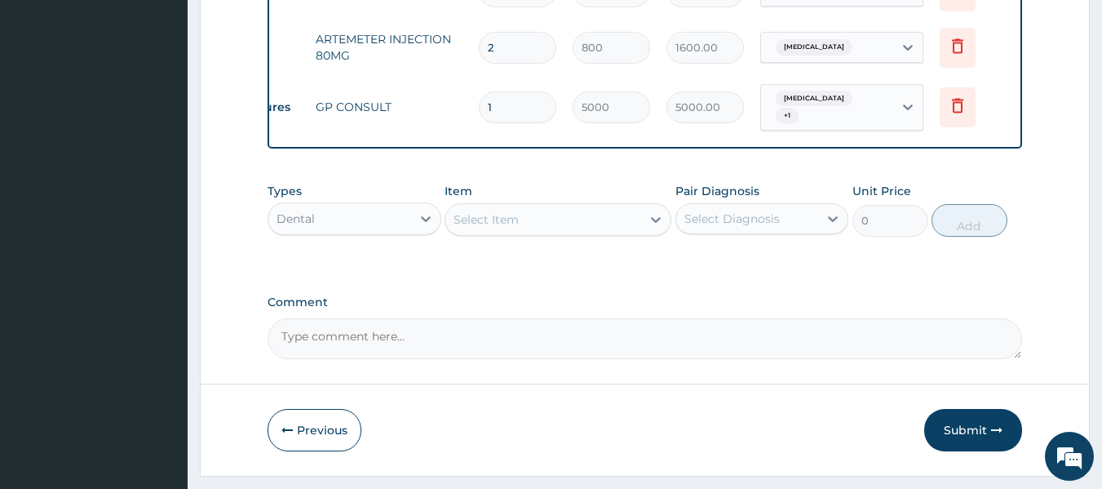
scroll to position [967, 0]
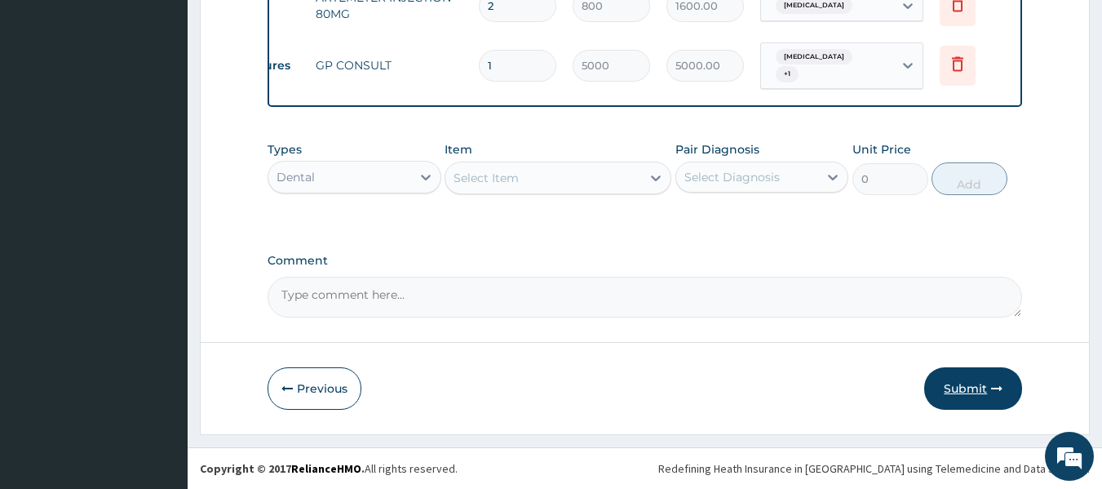
click at [995, 387] on icon "button" at bounding box center [996, 388] width 11 height 11
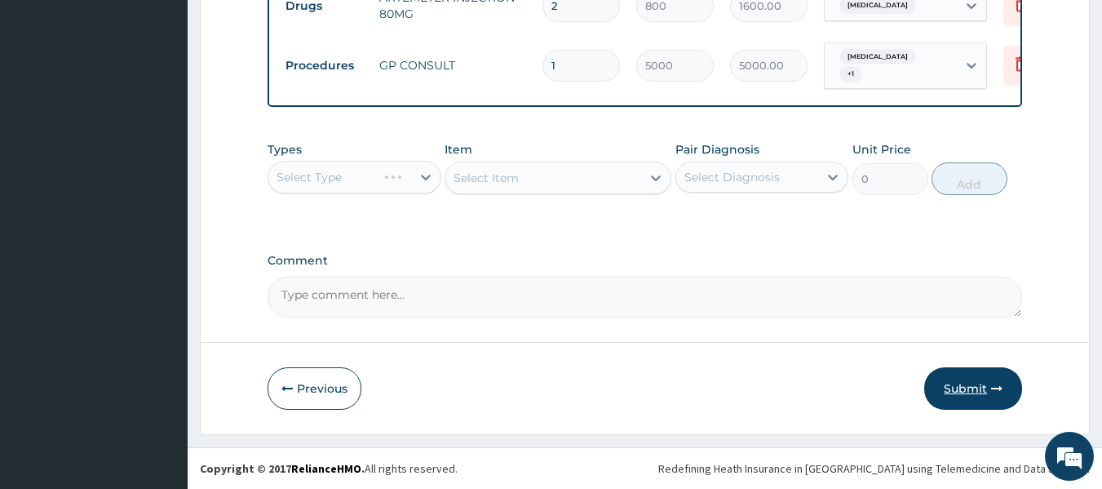
click at [958, 380] on button "Submit" at bounding box center [974, 388] width 98 height 42
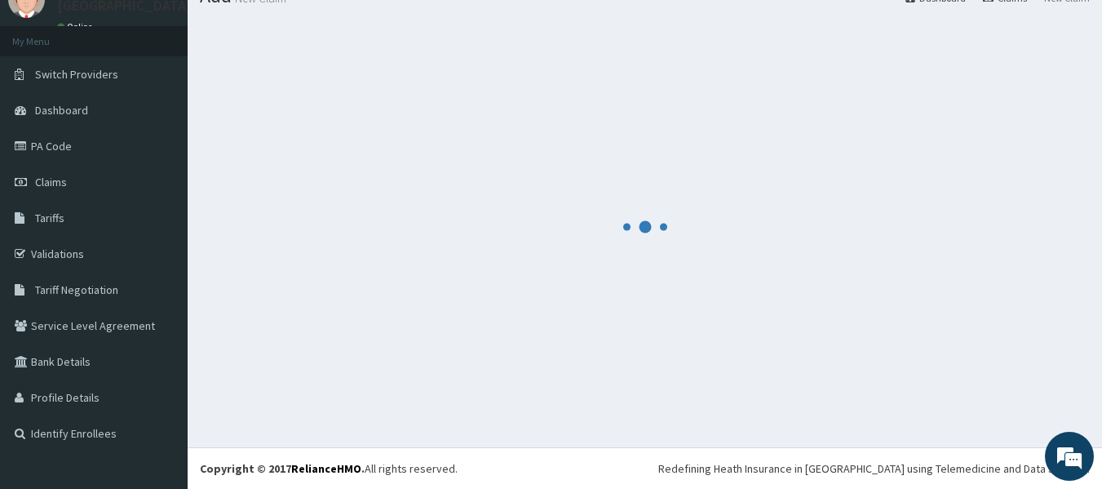
scroll to position [68, 0]
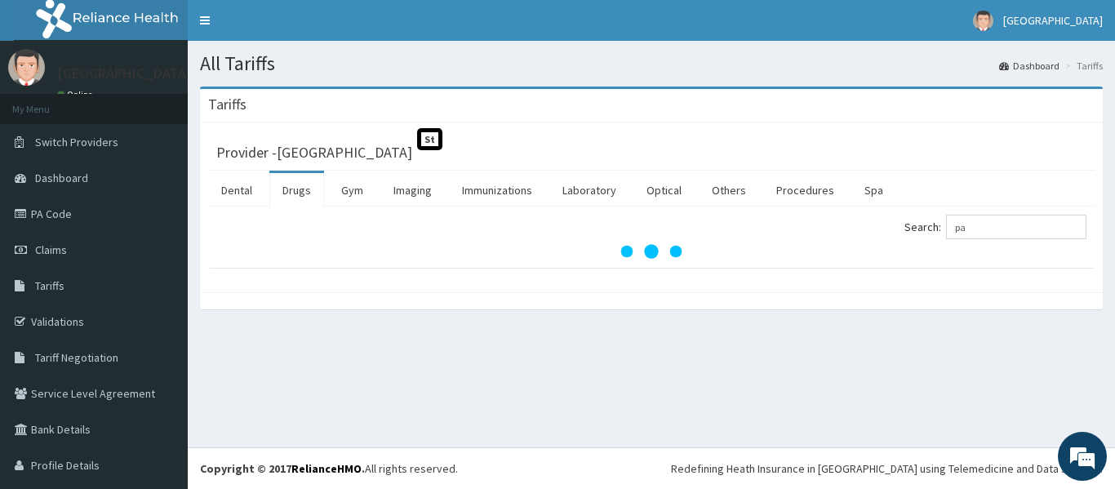
type input "p"
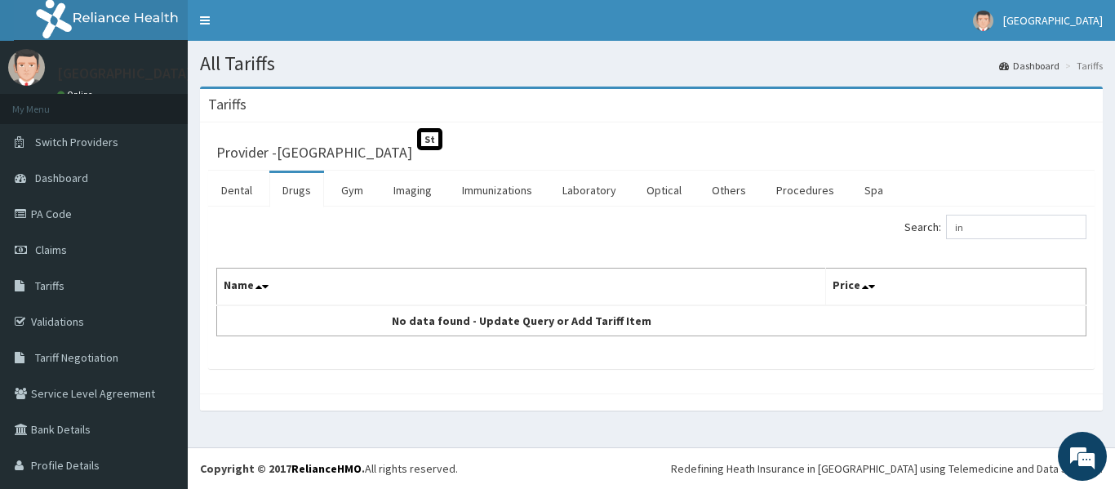
type input "i"
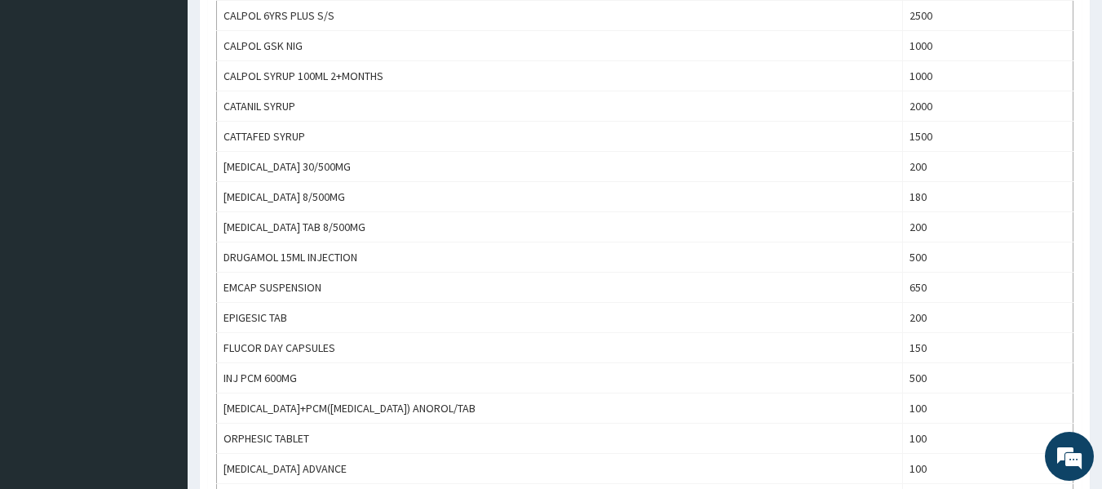
scroll to position [729, 0]
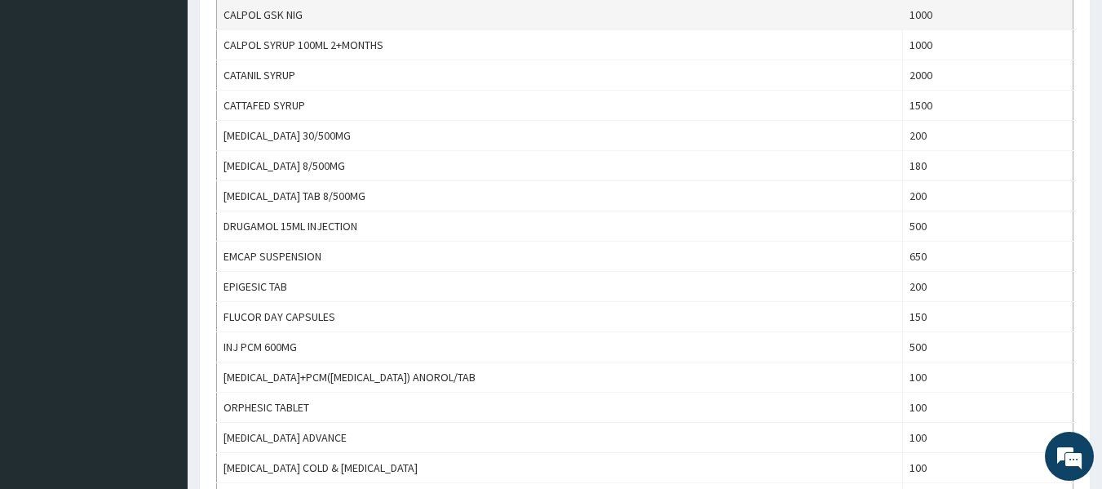
type input "paracetamol"
